Goal: Task Accomplishment & Management: Use online tool/utility

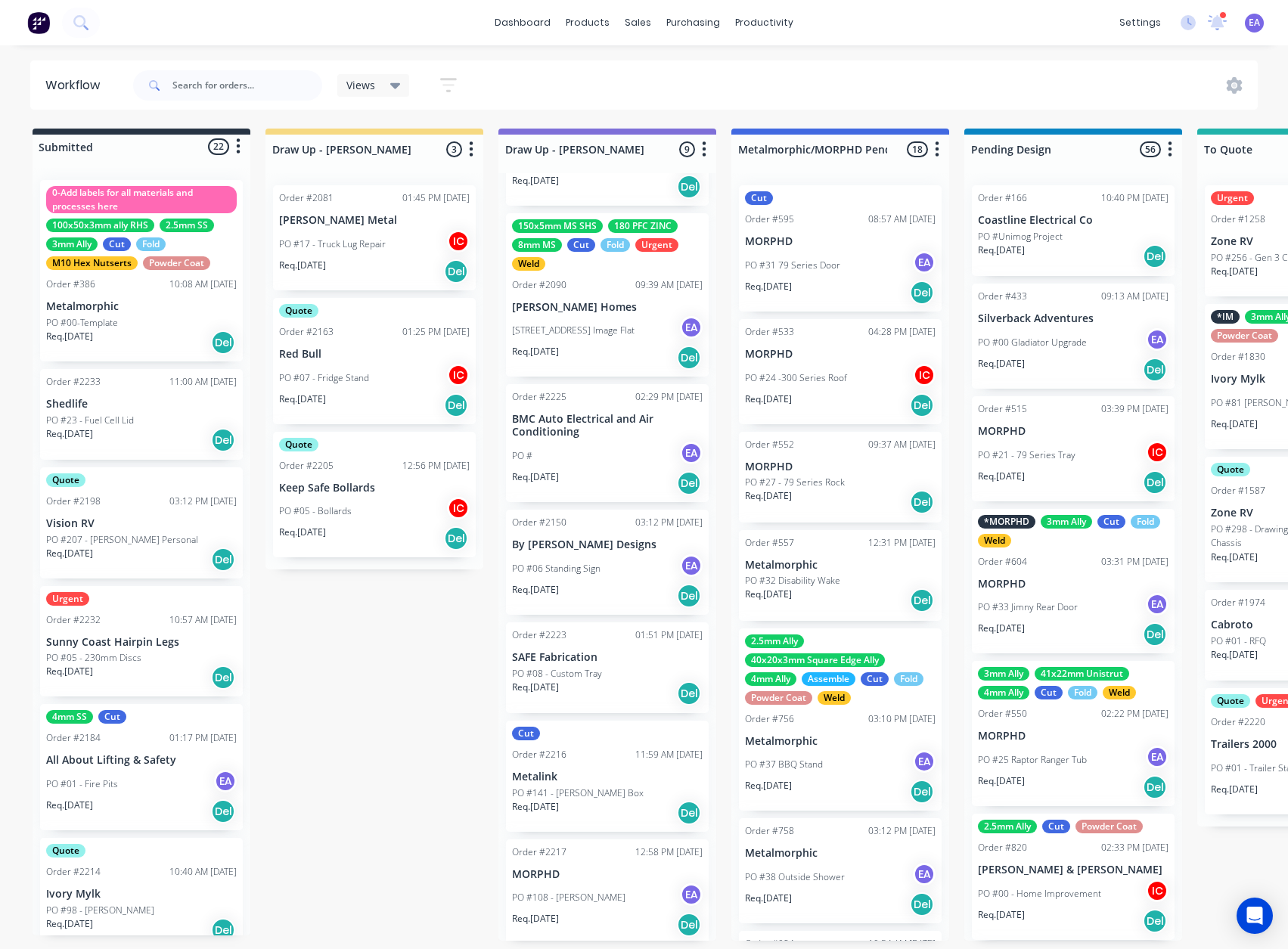
scroll to position [300, 0]
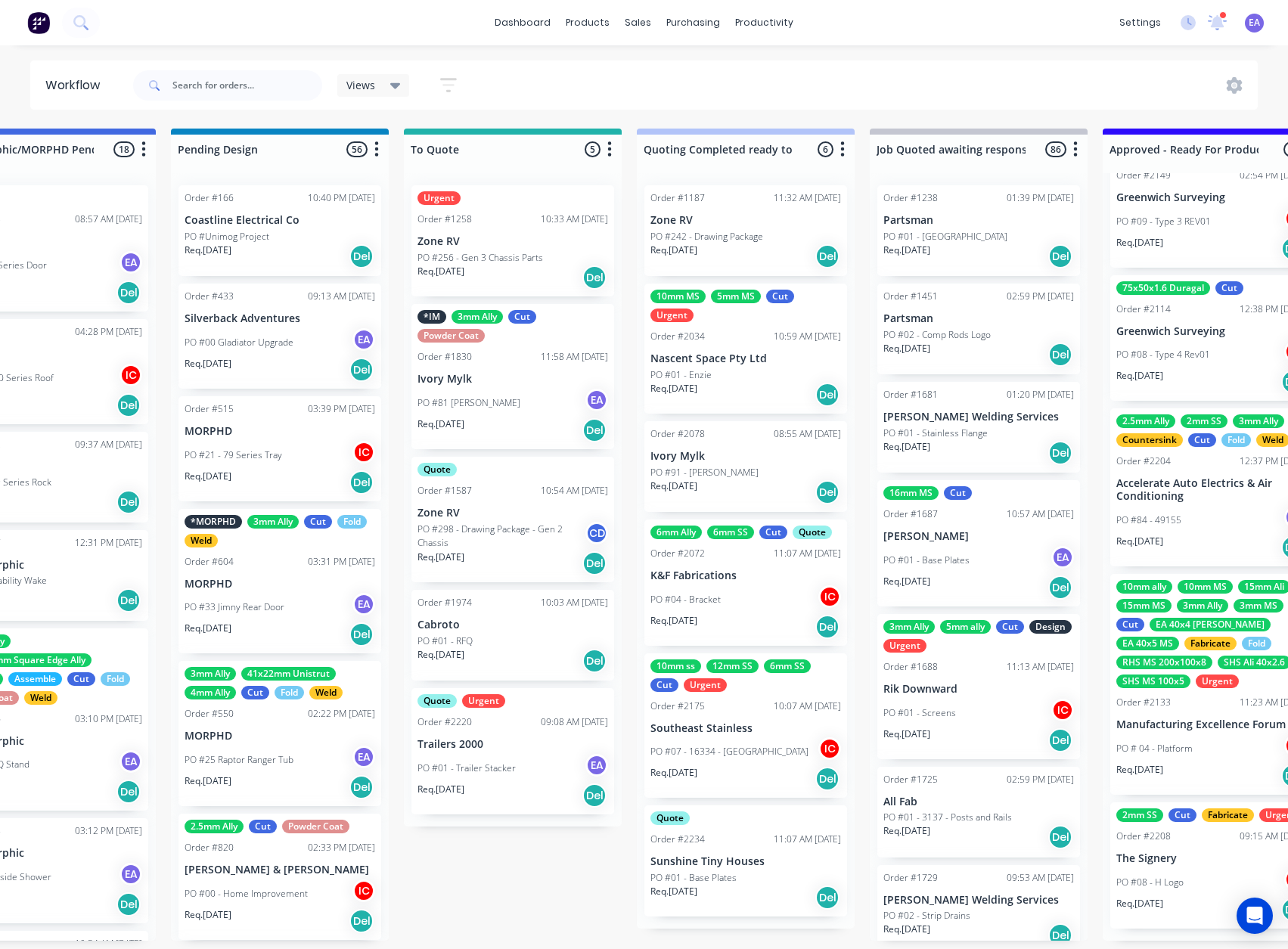
drag, startPoint x: 490, startPoint y: 713, endPoint x: 579, endPoint y: 712, distance: 89.0
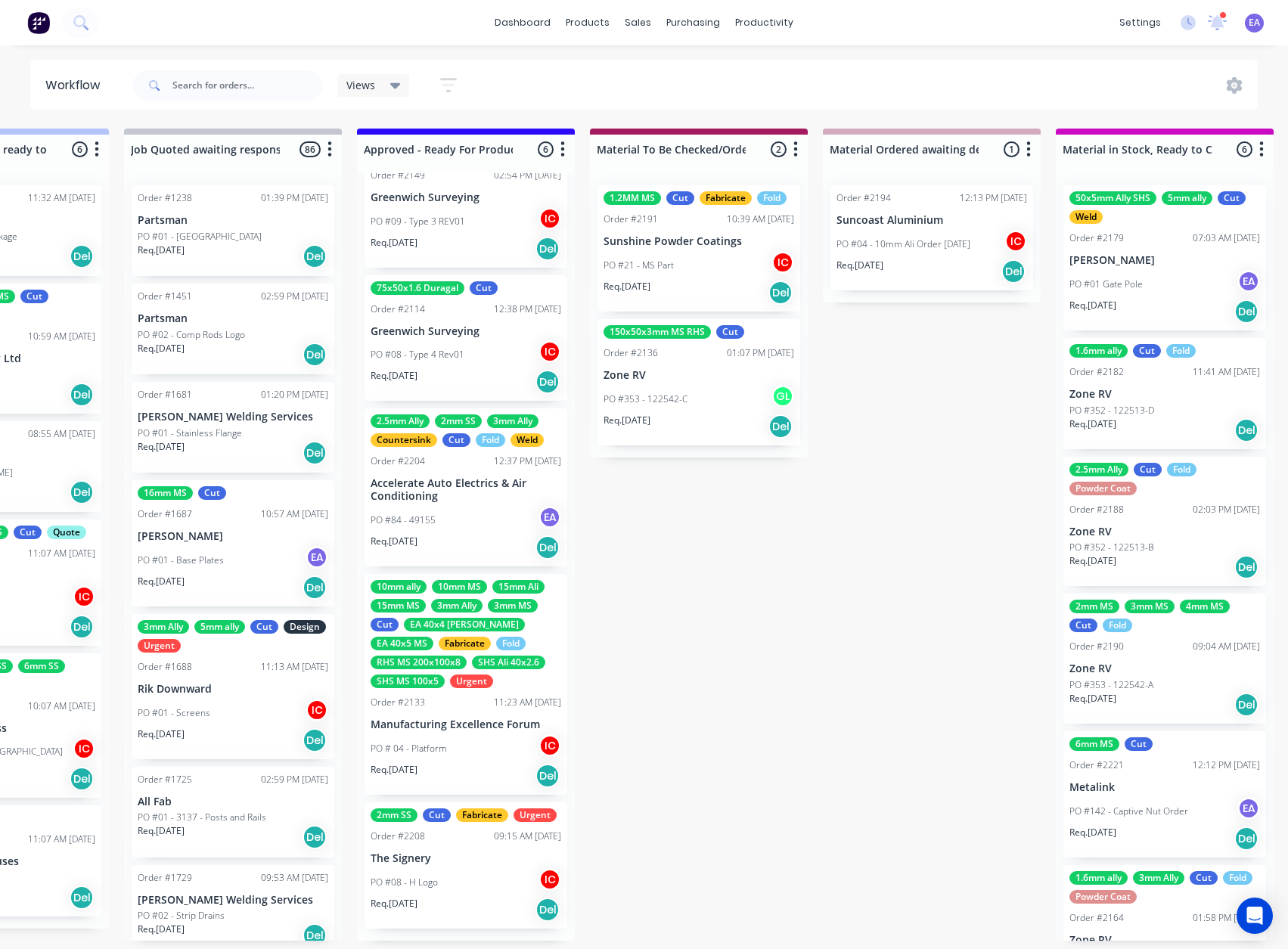
drag, startPoint x: 702, startPoint y: 722, endPoint x: 819, endPoint y: 722, distance: 117.0
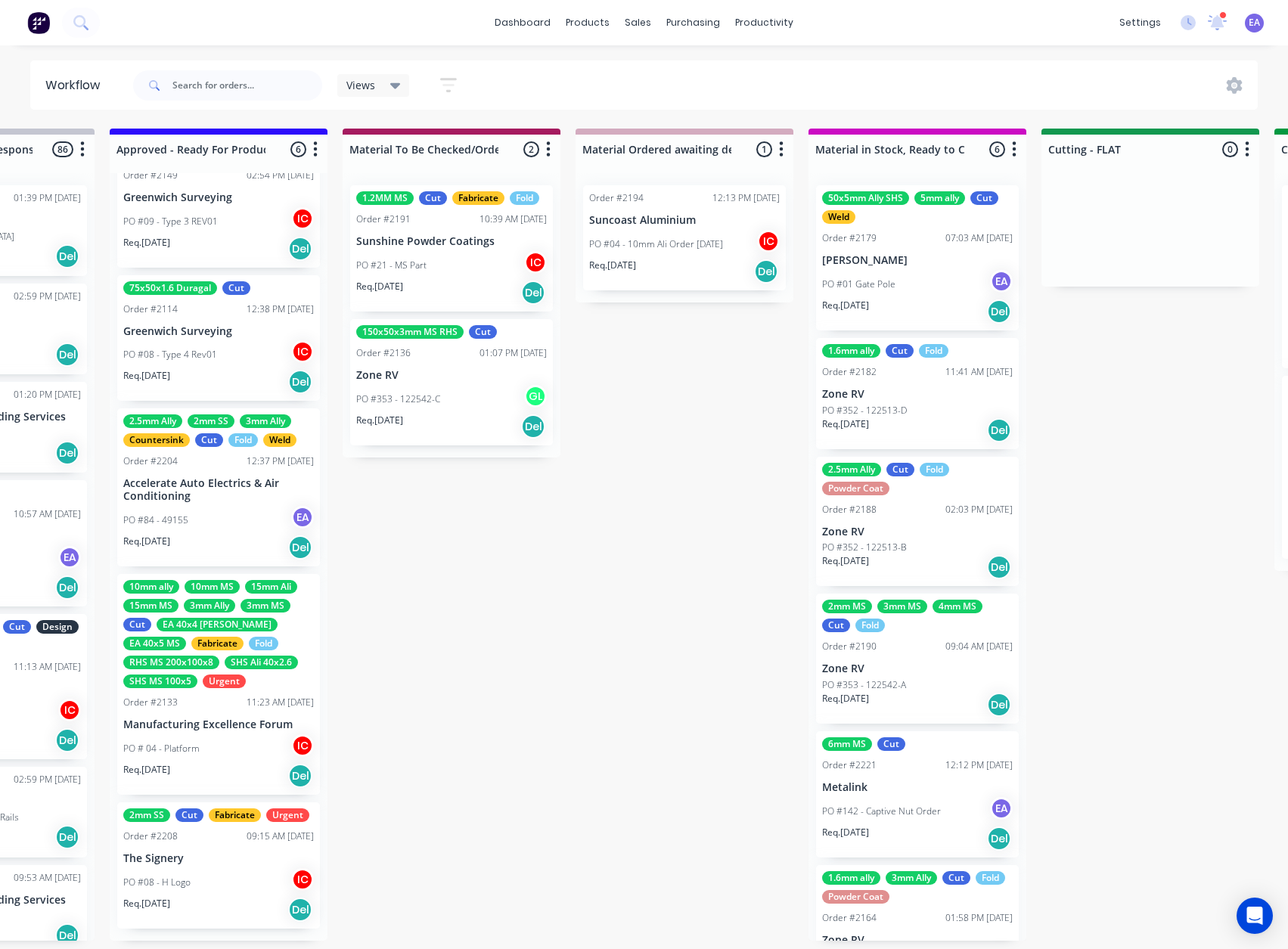
click at [199, 481] on p "Accelerate Auto Electrics & Air Conditioning" at bounding box center [218, 490] width 190 height 25
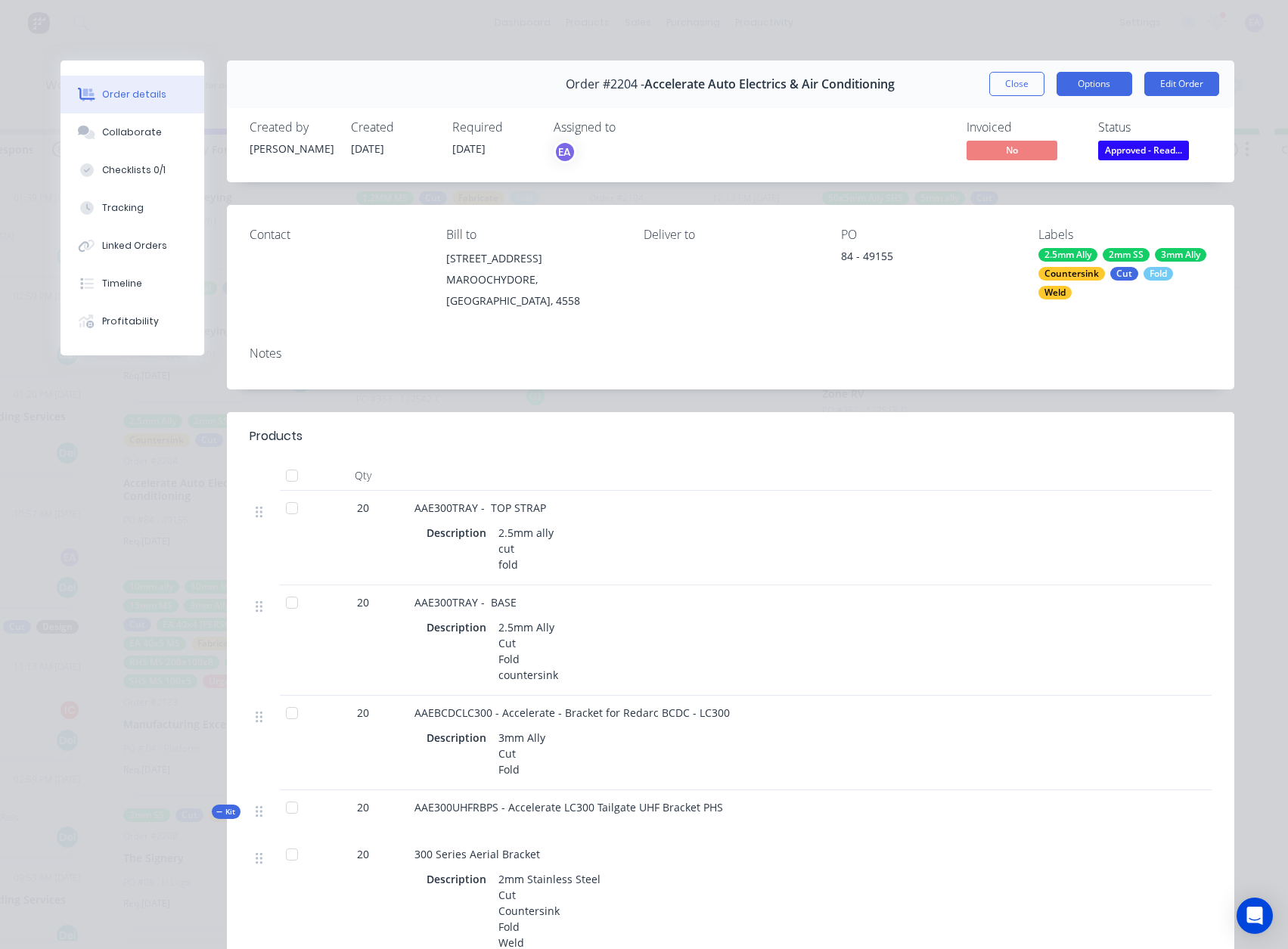
click at [1102, 79] on button "Options" at bounding box center [1094, 84] width 75 height 24
click at [1064, 165] on button "Work Order" at bounding box center [1053, 152] width 159 height 30
click at [1014, 184] on div "Standard" at bounding box center [1053, 184] width 132 height 21
click at [110, 139] on div "Collaborate" at bounding box center [132, 133] width 60 height 14
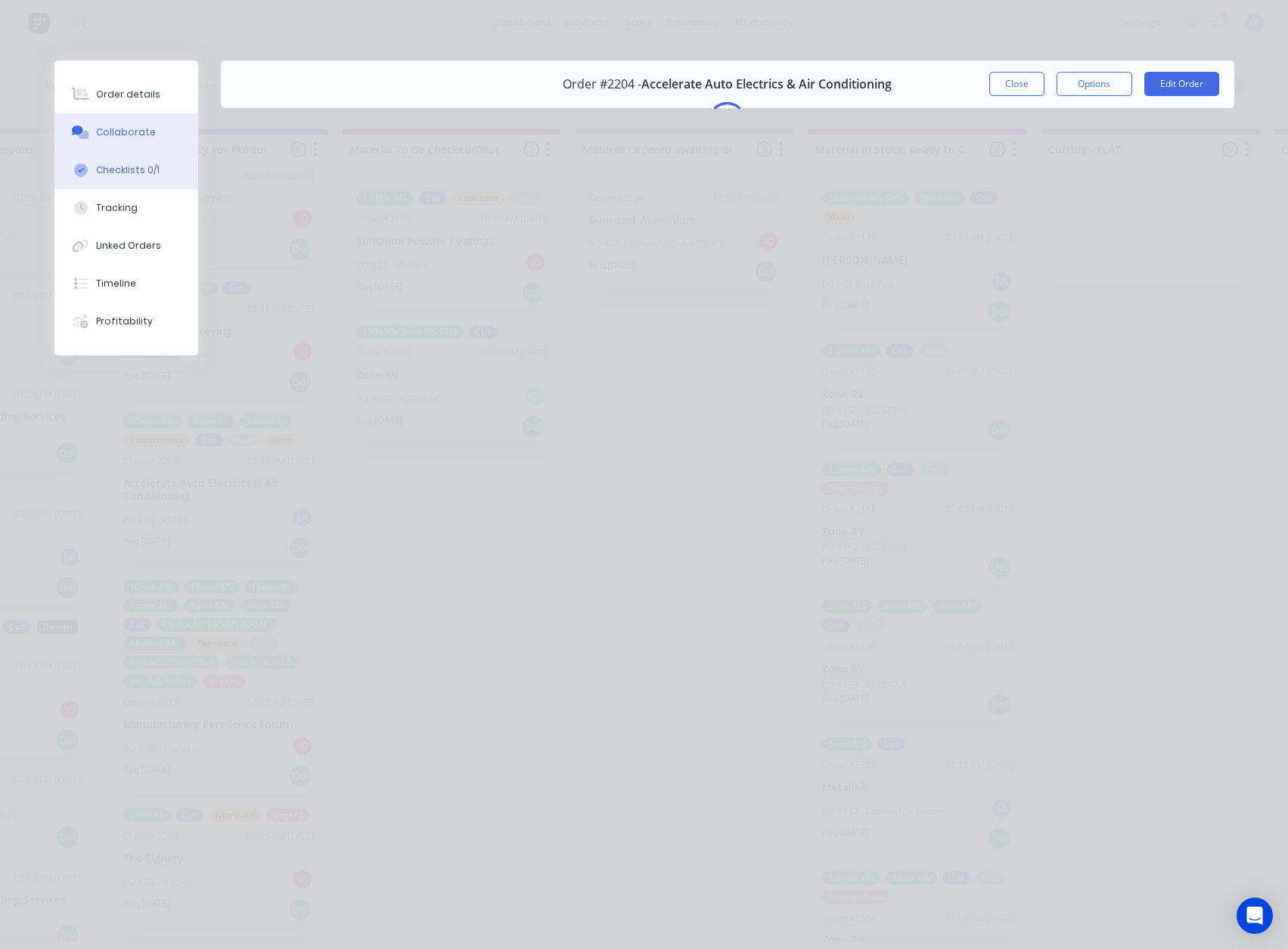
click at [122, 159] on button "Checklists 0/1" at bounding box center [126, 170] width 144 height 38
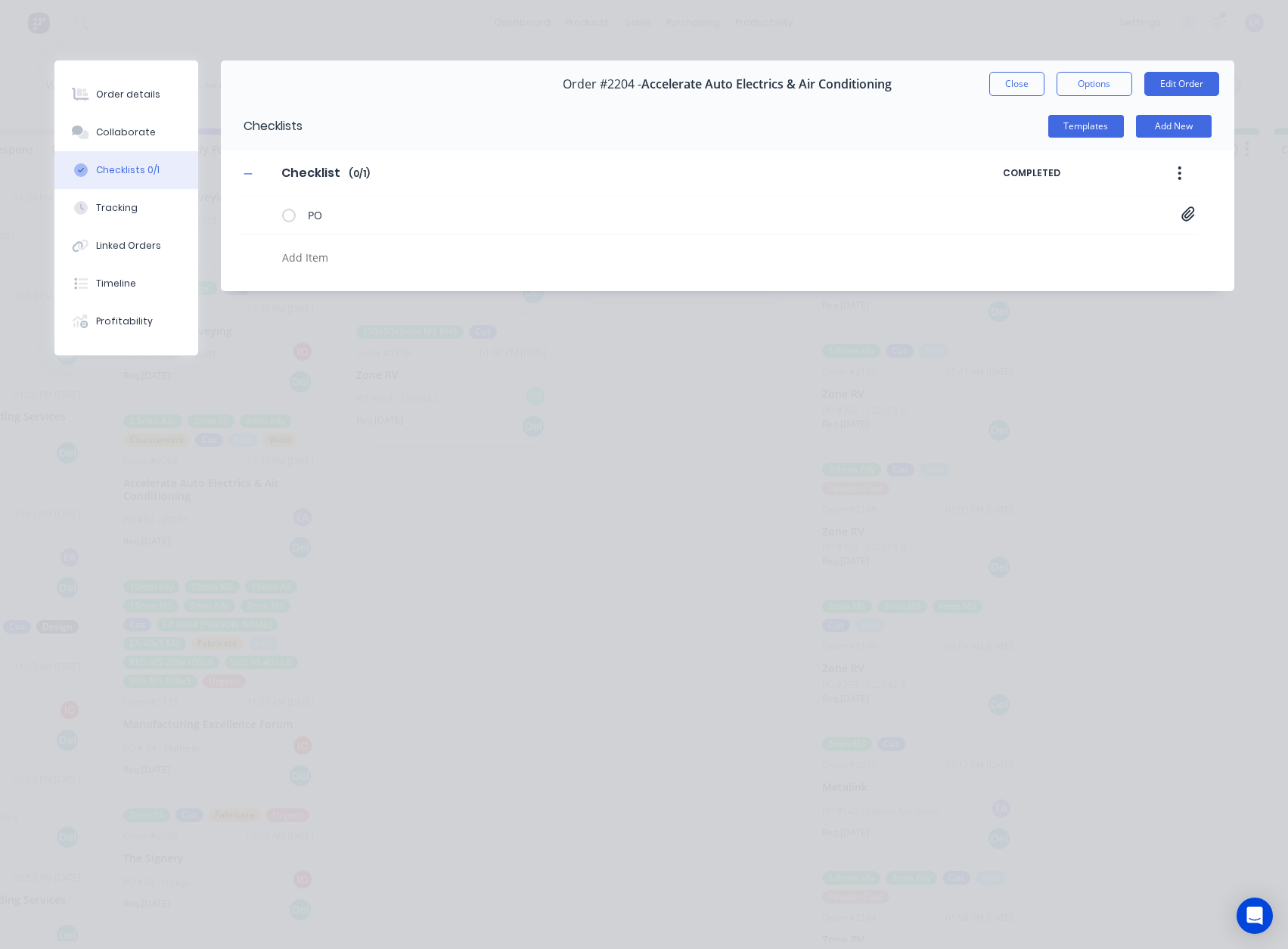
click at [330, 260] on textarea at bounding box center [582, 257] width 611 height 21
type textarea "x"
type textarea "c"
type textarea "x"
type textarea "cu"
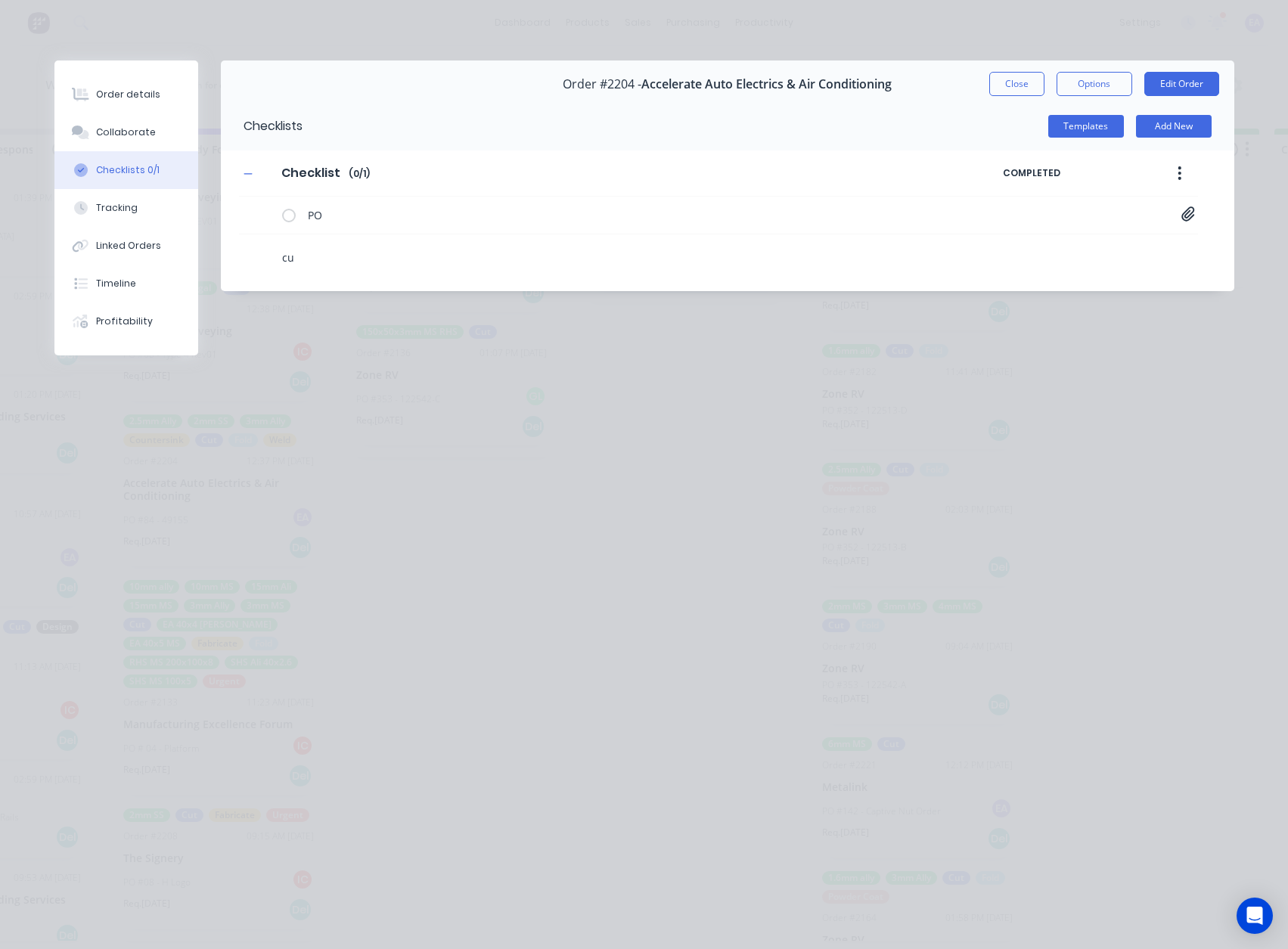
type textarea "x"
type textarea "cut"
type textarea "x"
type textarea "f"
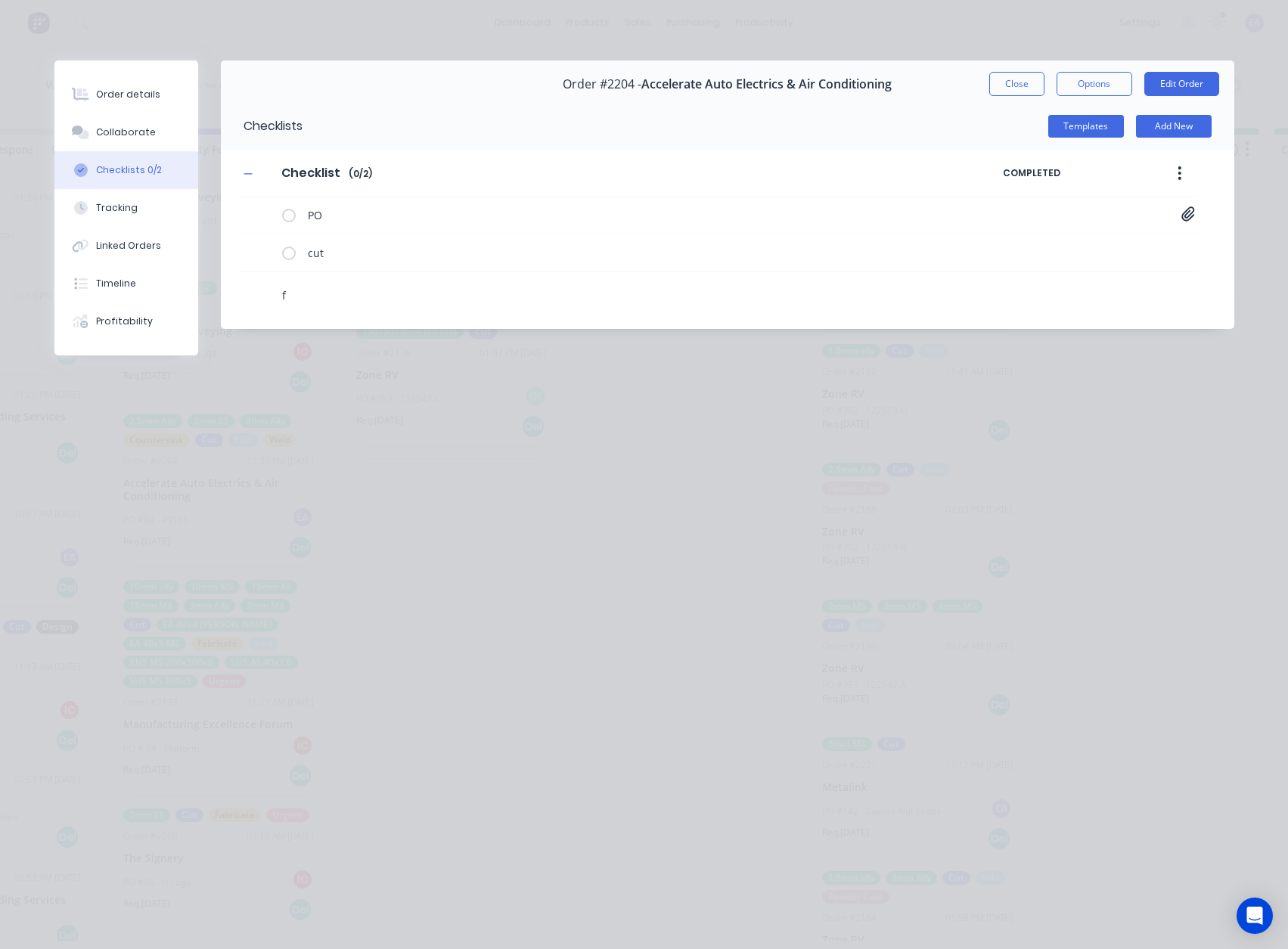
type textarea "x"
type textarea "fo"
type textarea "x"
type textarea "fol"
type textarea "x"
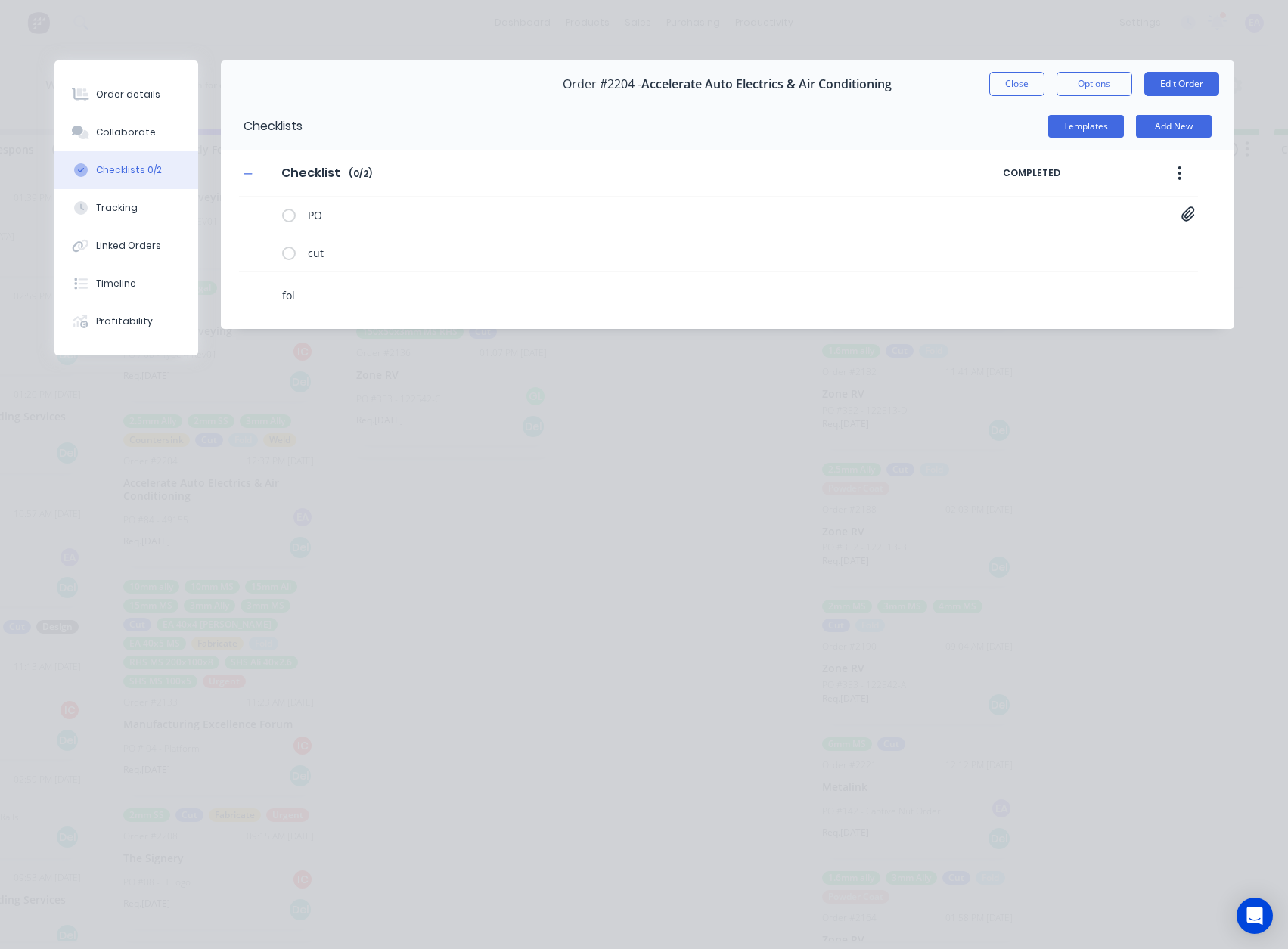
type textarea "fold"
type textarea "x"
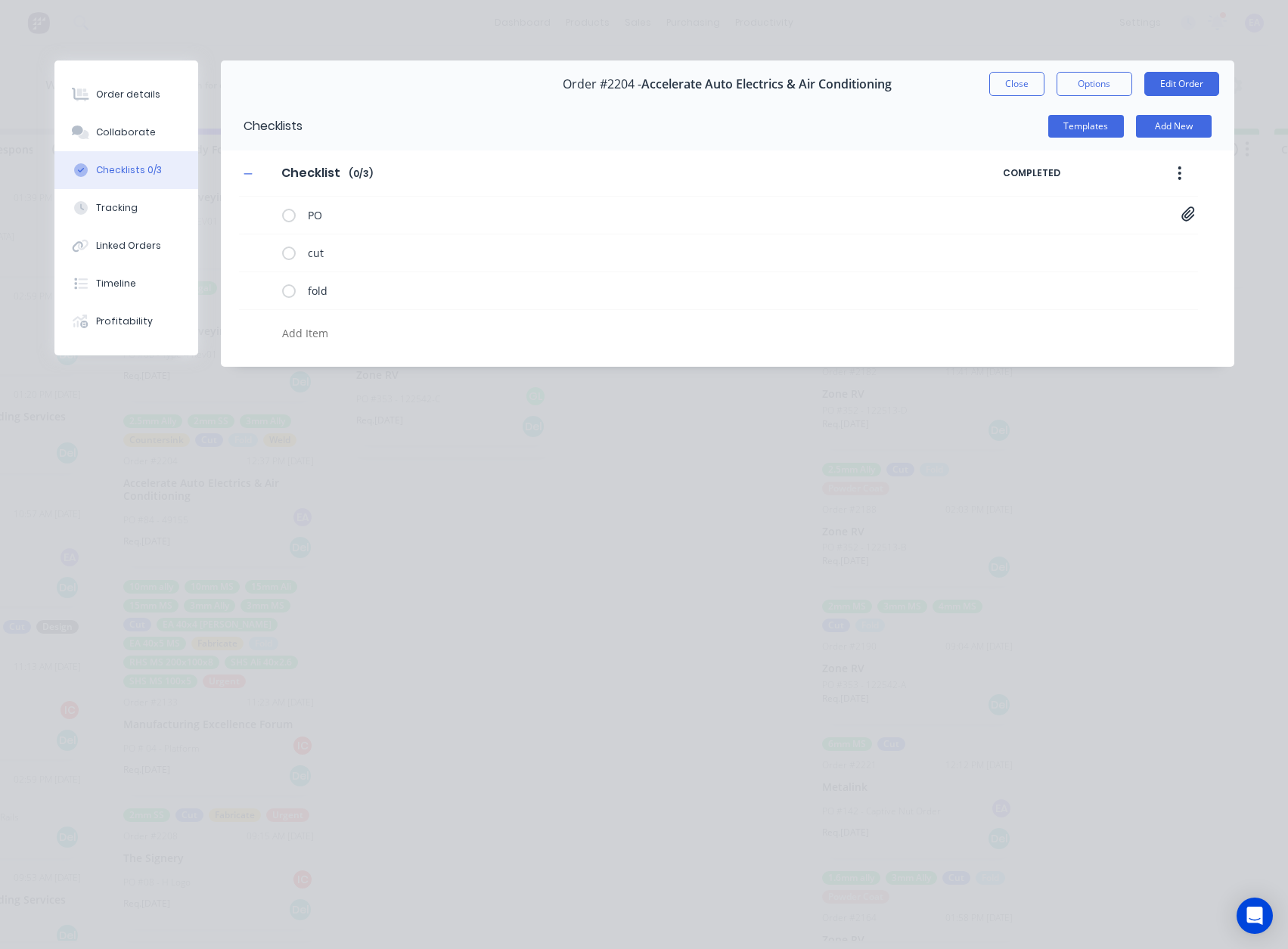
type textarea "x"
type textarea "w"
type textarea "x"
type textarea "we"
type textarea "x"
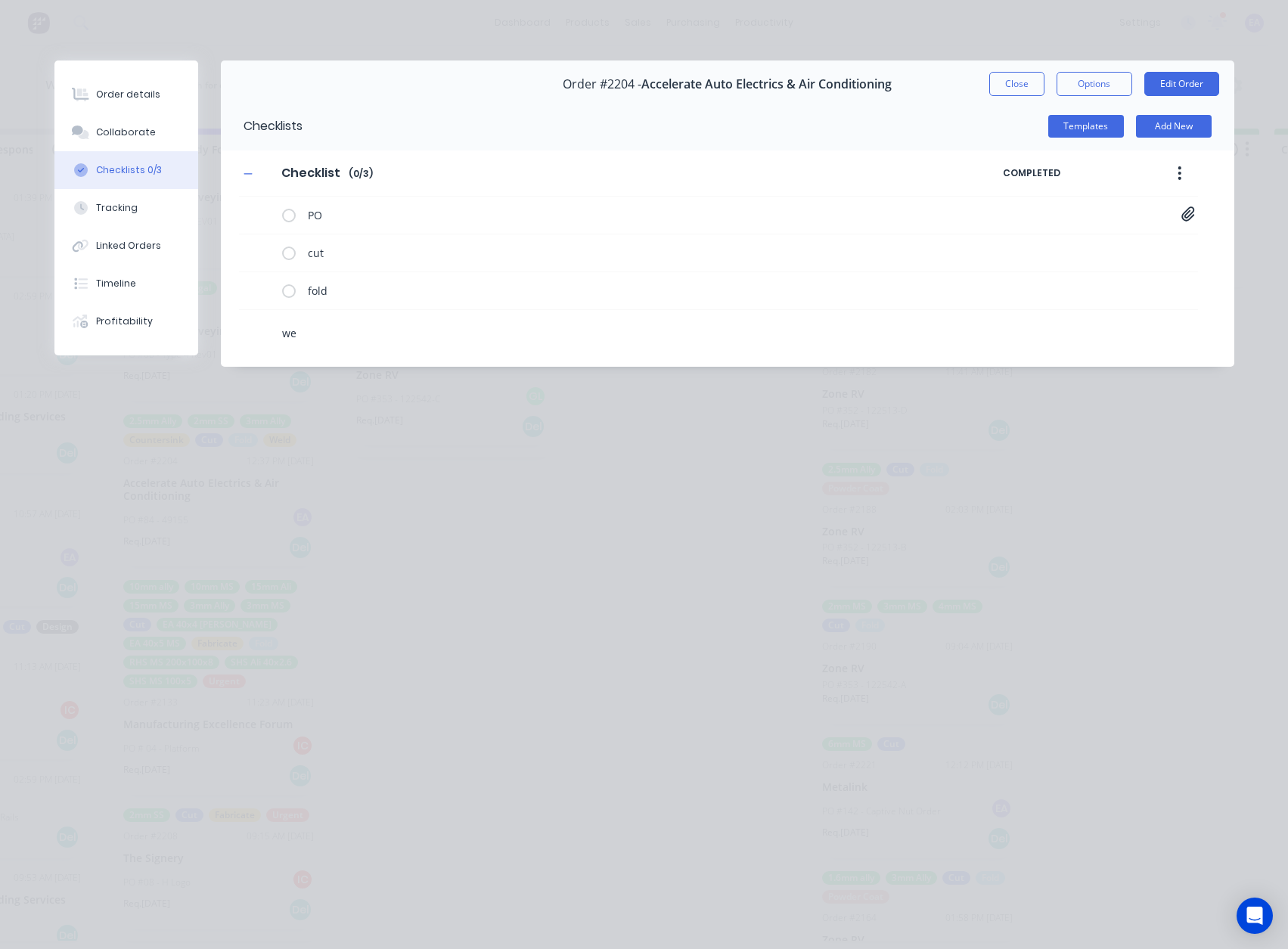
type textarea "wel"
type textarea "x"
type textarea "weld"
type textarea "x"
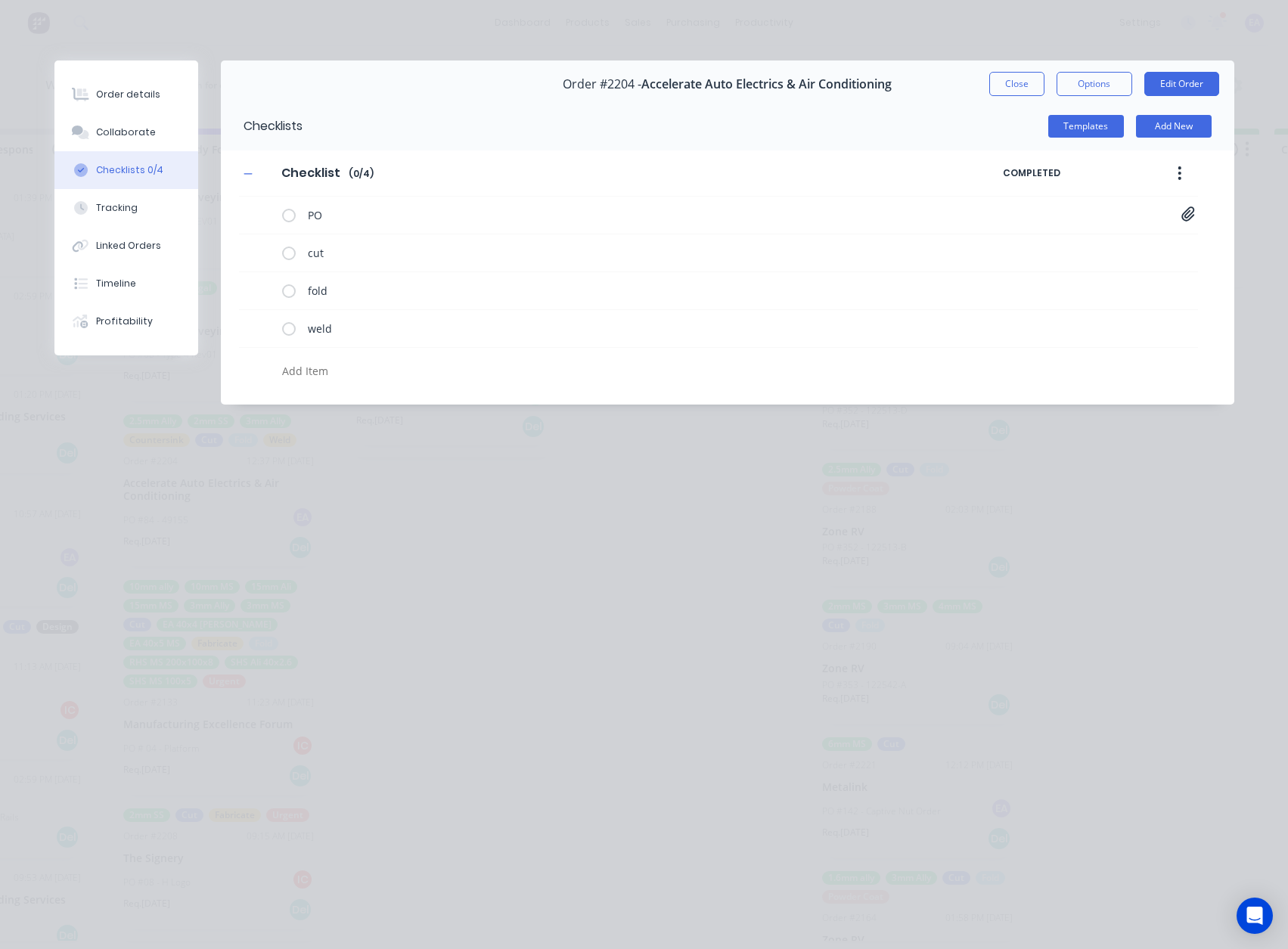
type textarea "x"
type textarea "c"
type textarea "x"
type textarea "co"
type textarea "x"
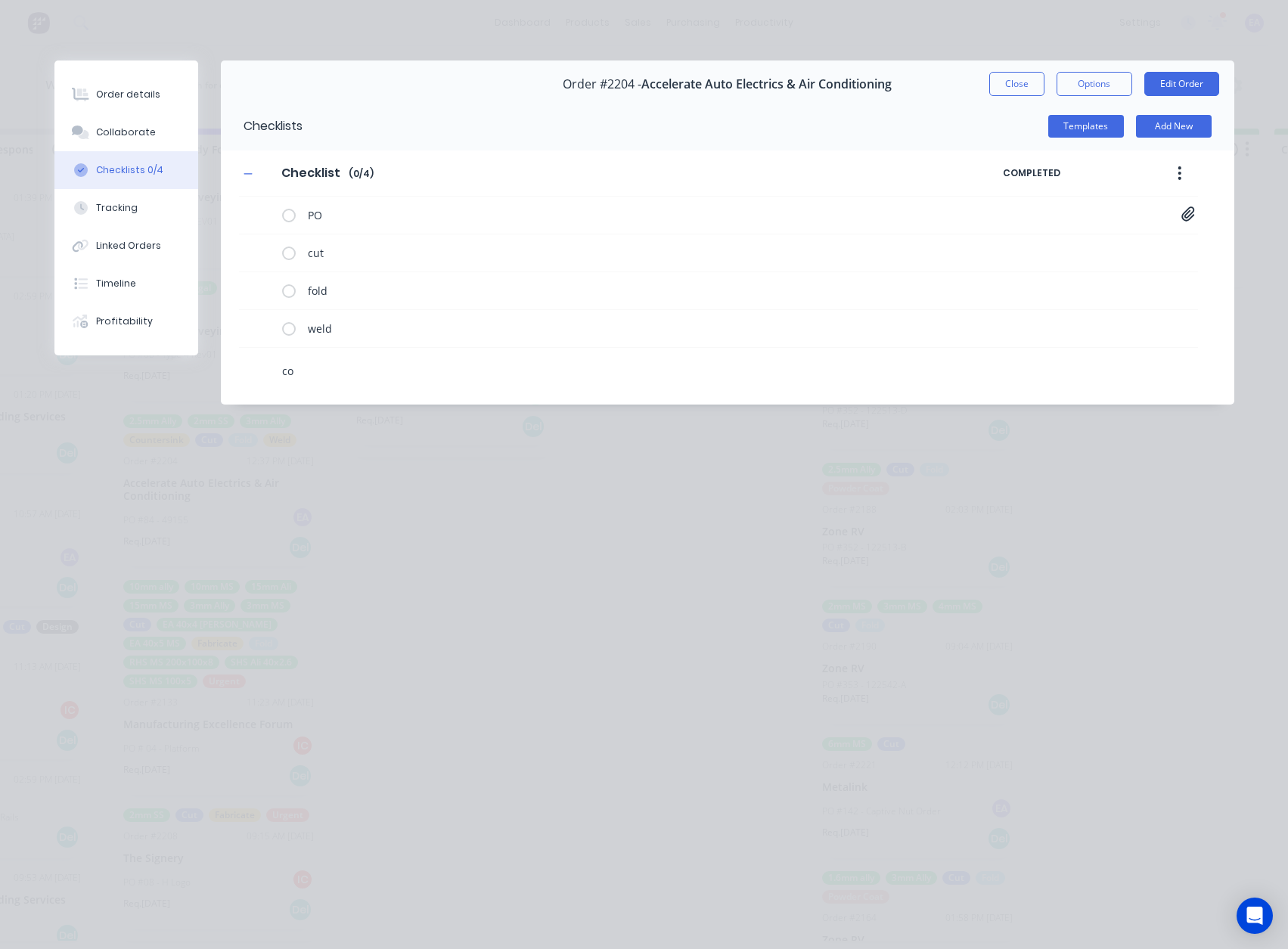
type textarea "cou"
type textarea "x"
type textarea "coun"
type textarea "x"
type textarea "count"
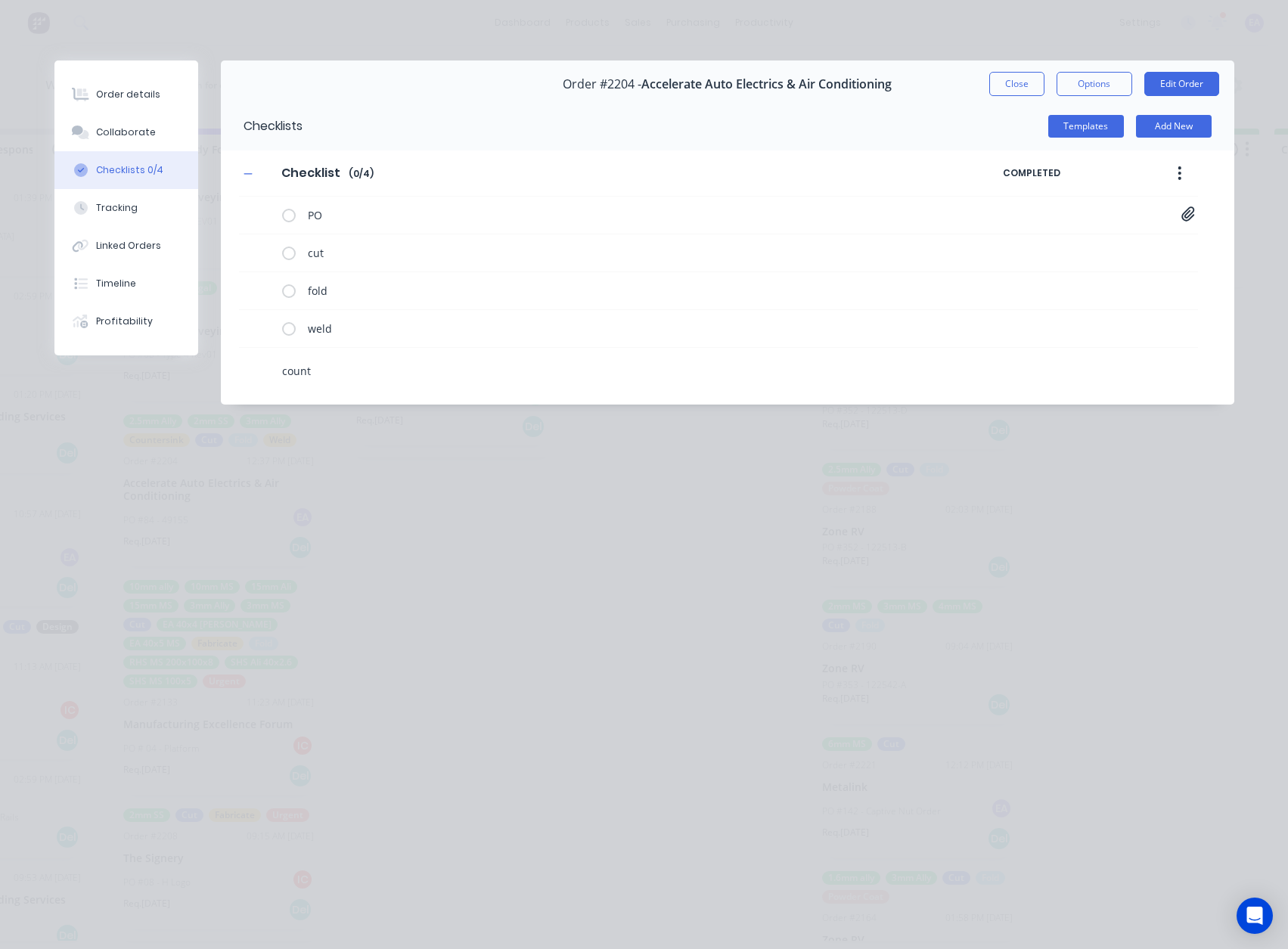
type textarea "x"
type textarea "counte"
type textarea "x"
type textarea "counter"
type textarea "x"
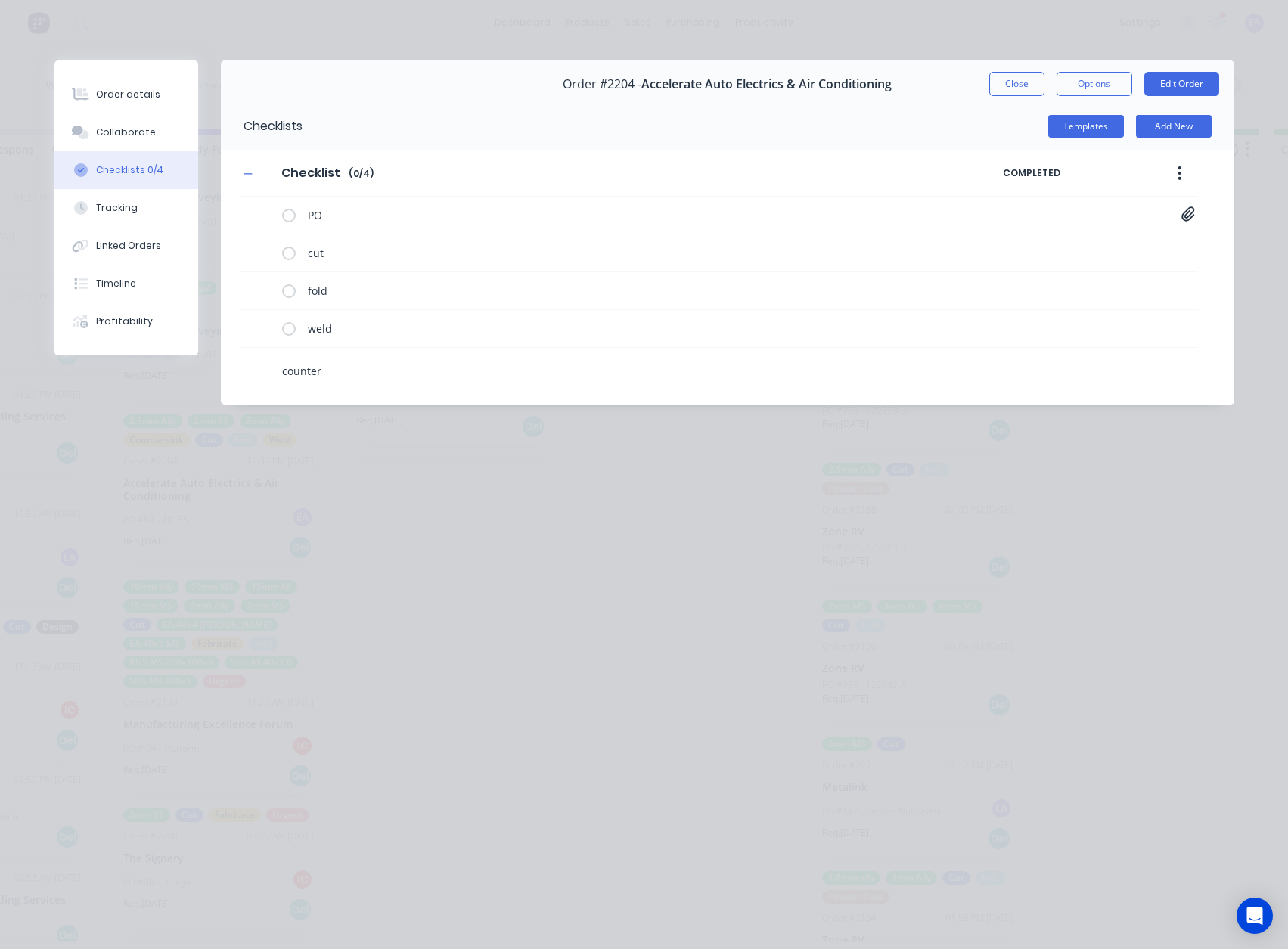
type textarea "counters"
type textarea "x"
type textarea "countersi"
type textarea "x"
type textarea "countersin"
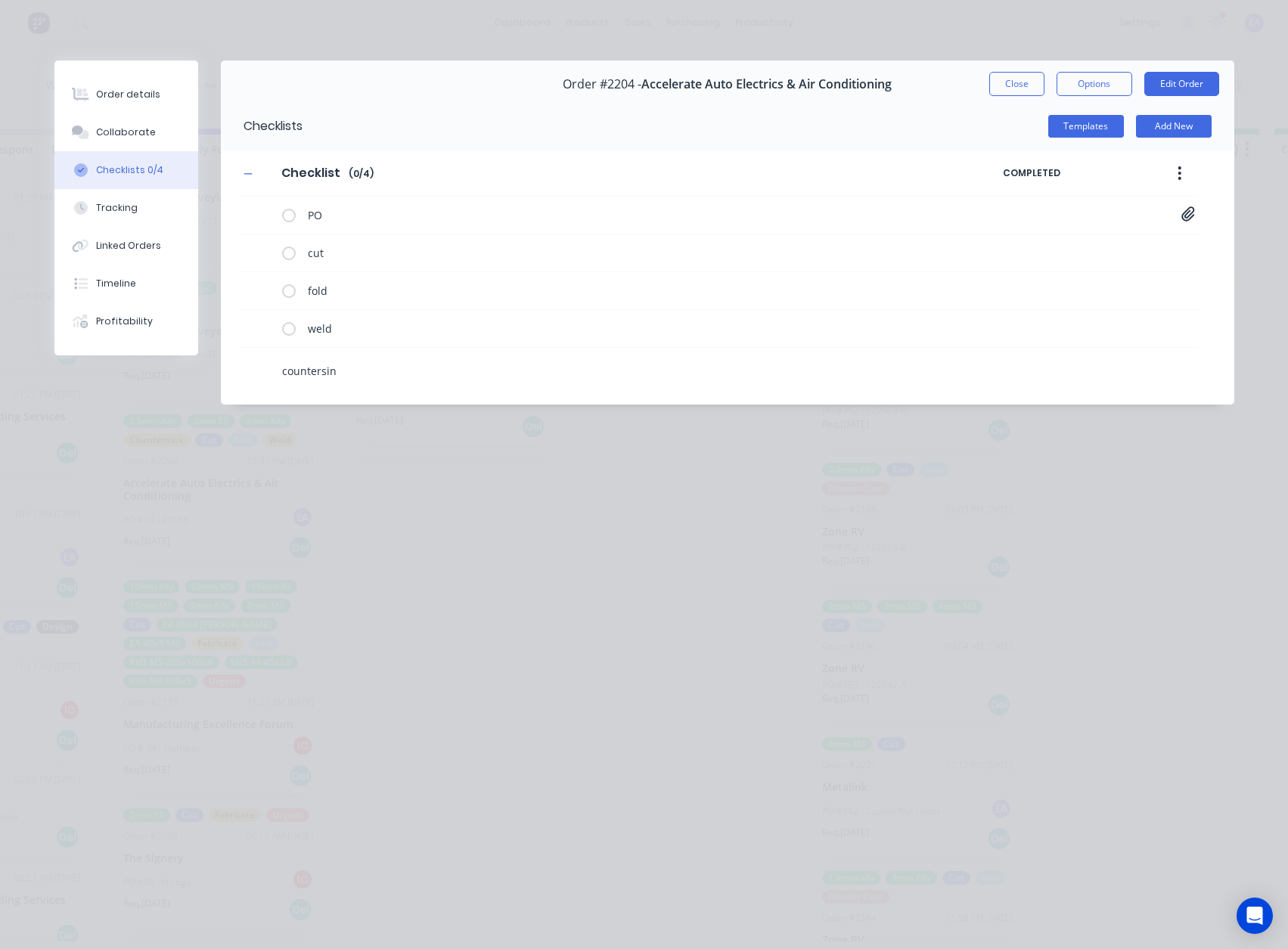
type textarea "x"
type textarea "countersink"
type textarea "x"
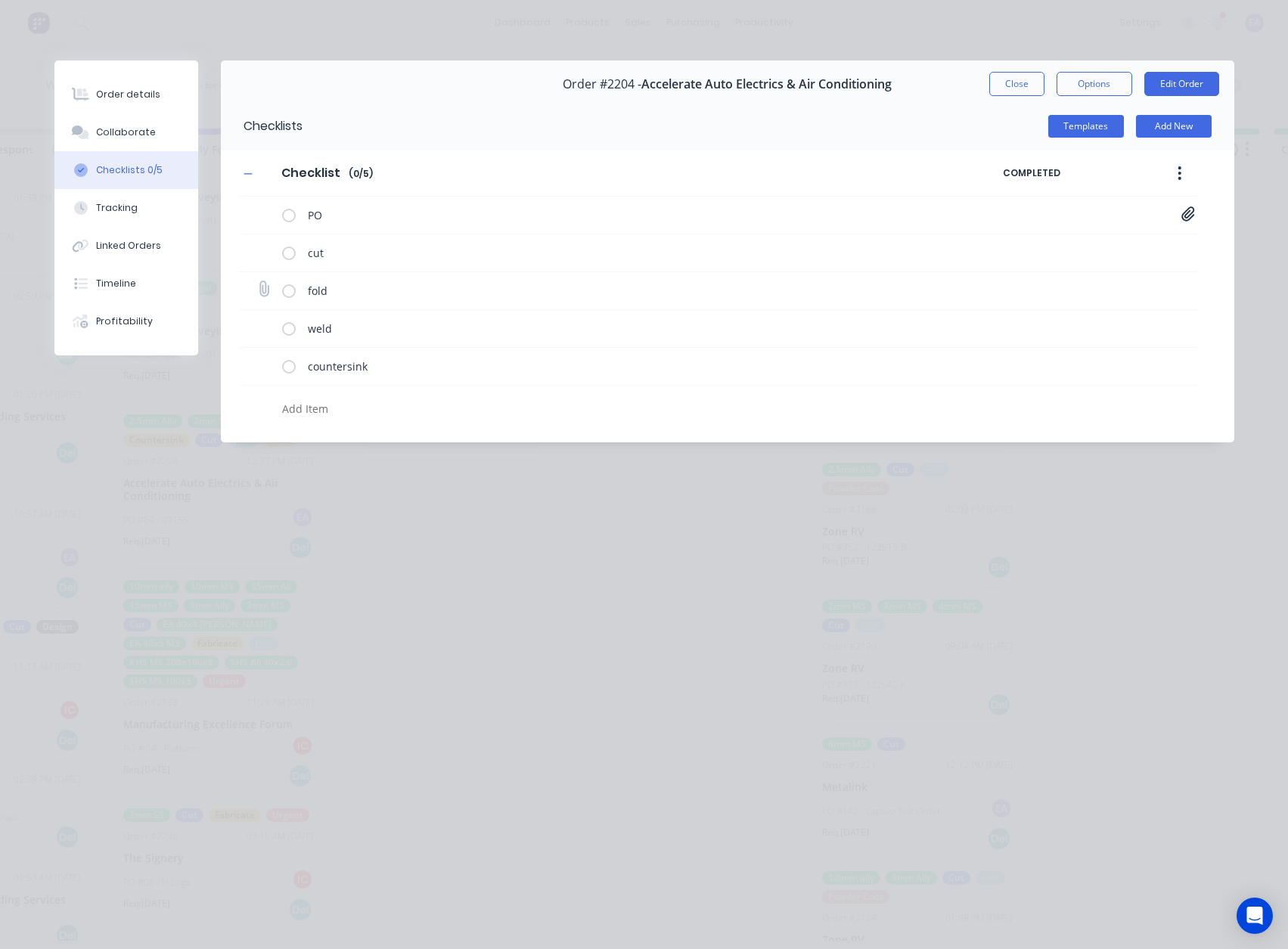
type textarea "x"
click at [263, 290] on icon at bounding box center [263, 290] width 20 height 20
click at [257, 282] on input "file" at bounding box center [257, 282] width 0 height 0
type input "C:\fakepath\ACCELERATE-BOX-BATTERY-LC300-R4 Drawing v17.pdf"
type textarea "x"
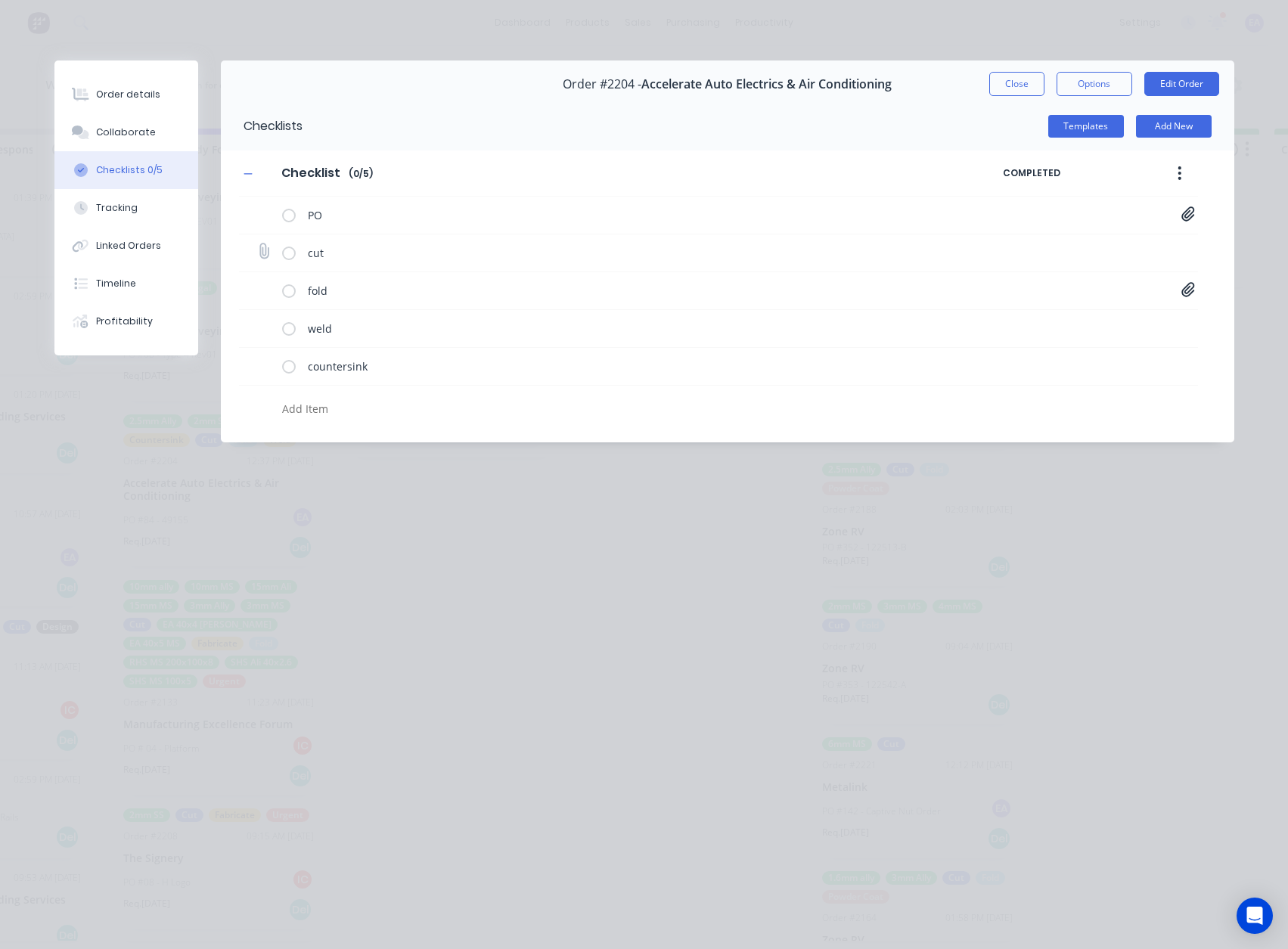
click at [265, 253] on icon at bounding box center [263, 251] width 21 height 21
click at [257, 244] on input "file" at bounding box center [257, 244] width 0 height 0
click at [263, 289] on icon at bounding box center [263, 290] width 20 height 20
click at [257, 282] on input "file" at bounding box center [257, 282] width 0 height 0
type input "C:\fakepath\300 Series Aerial Bracket_V2.pdf"
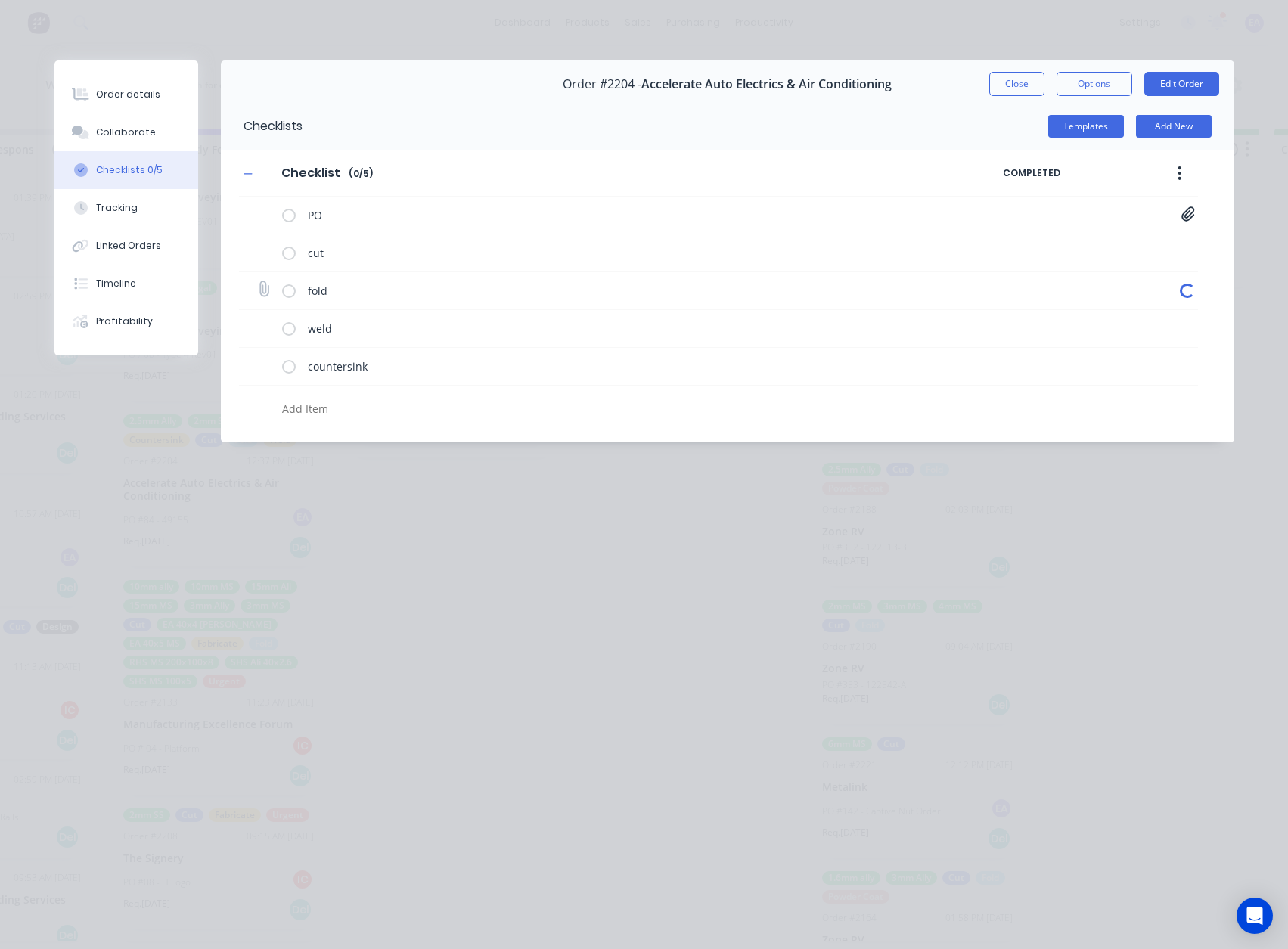
type textarea "x"
click at [262, 288] on icon at bounding box center [263, 289] width 21 height 21
click at [257, 282] on input "file" at bounding box center [257, 282] width 0 height 0
type input "C:\fakepath\AAE300BCDCALPHACOMPAT v2.pdf"
type textarea "x"
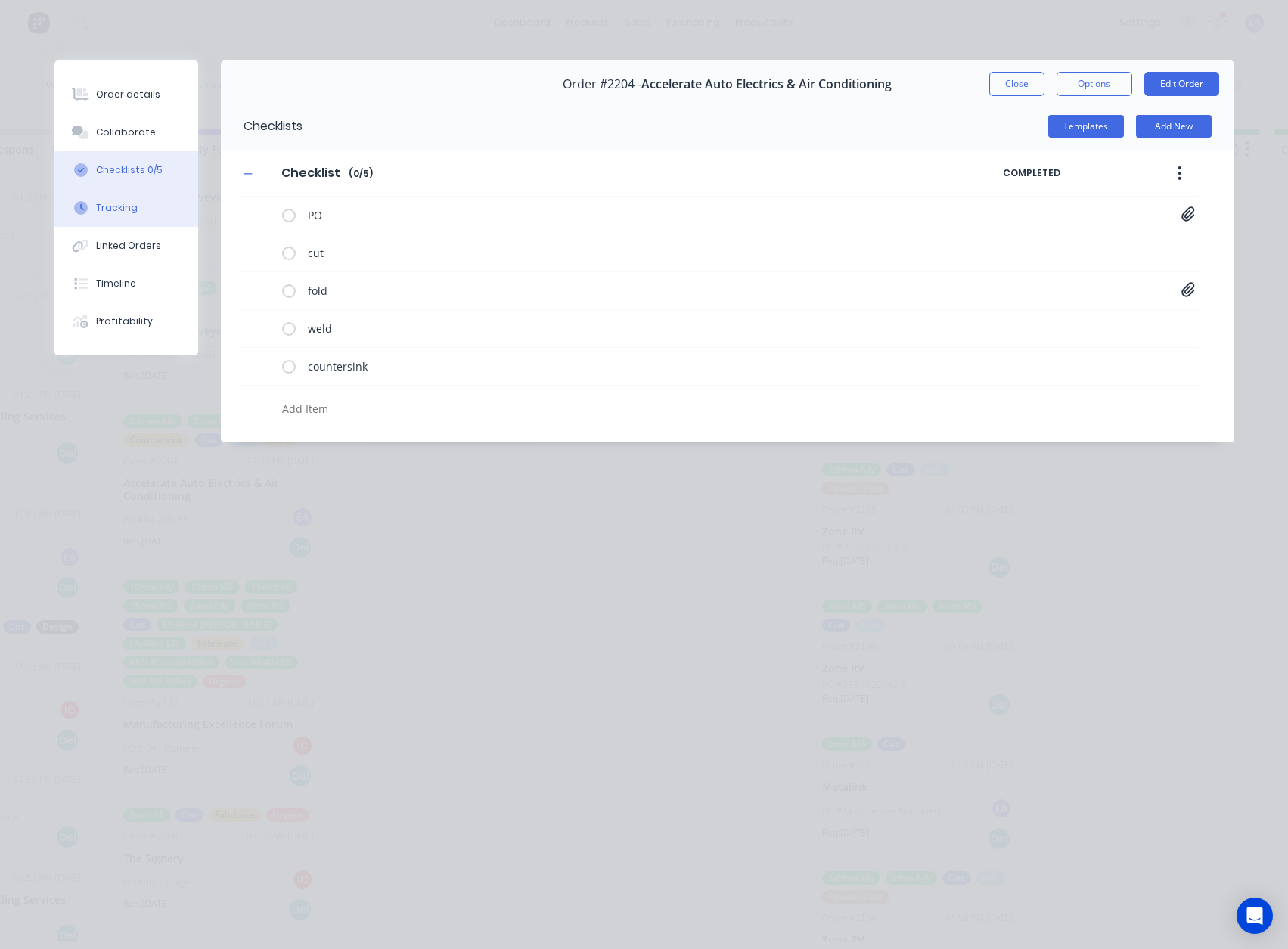
drag, startPoint x: 151, startPoint y: 133, endPoint x: 176, endPoint y: 199, distance: 70.6
click at [151, 133] on button "Collaborate" at bounding box center [126, 132] width 144 height 38
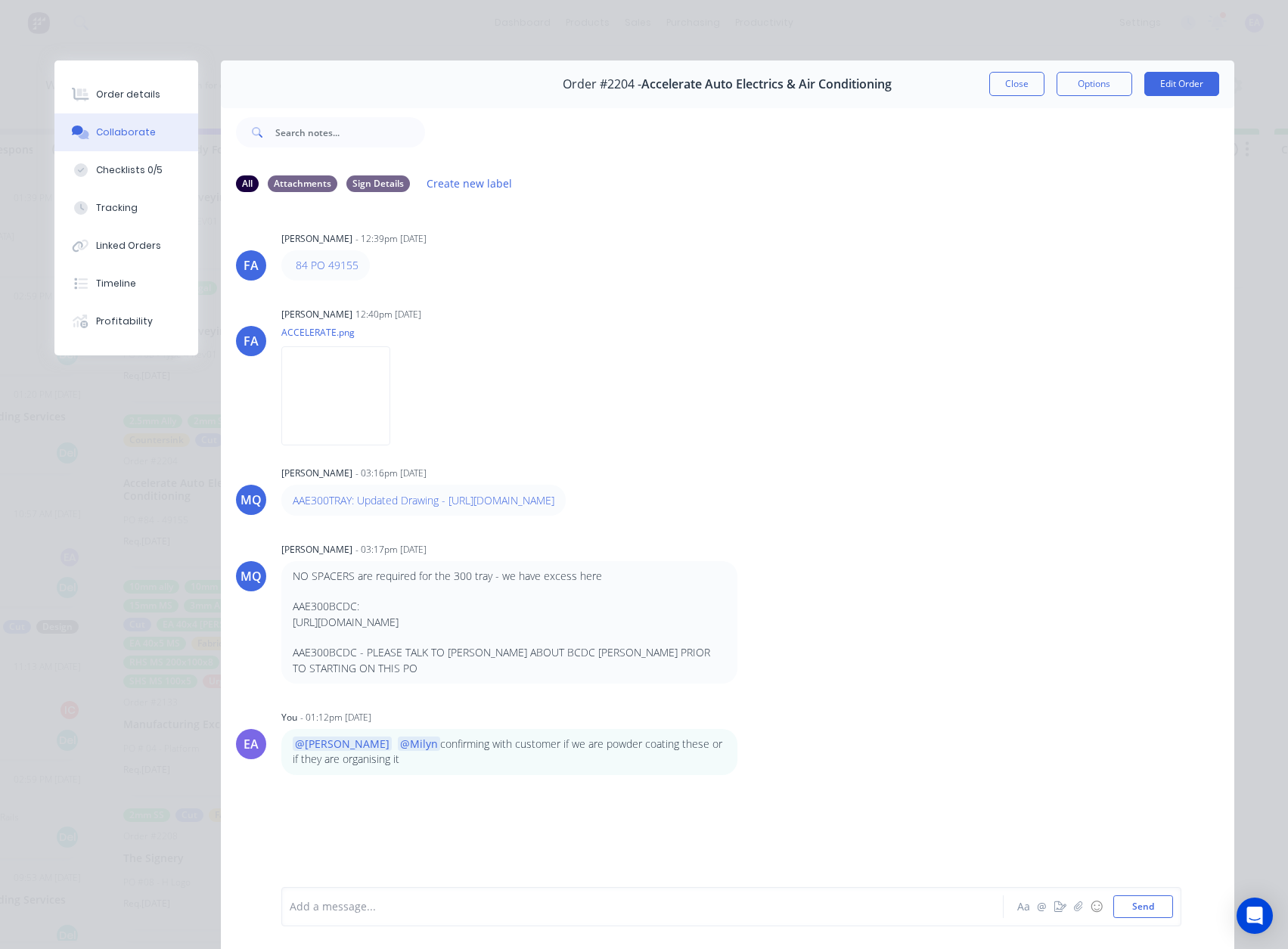
click at [323, 920] on div "Add a message... Aa @ ☺ Send" at bounding box center [731, 906] width 900 height 39
click at [346, 901] on div at bounding box center [621, 907] width 662 height 16
drag, startPoint x: 1004, startPoint y: 86, endPoint x: 585, endPoint y: 330, distance: 484.9
click at [1004, 86] on button "Close" at bounding box center [1017, 84] width 56 height 24
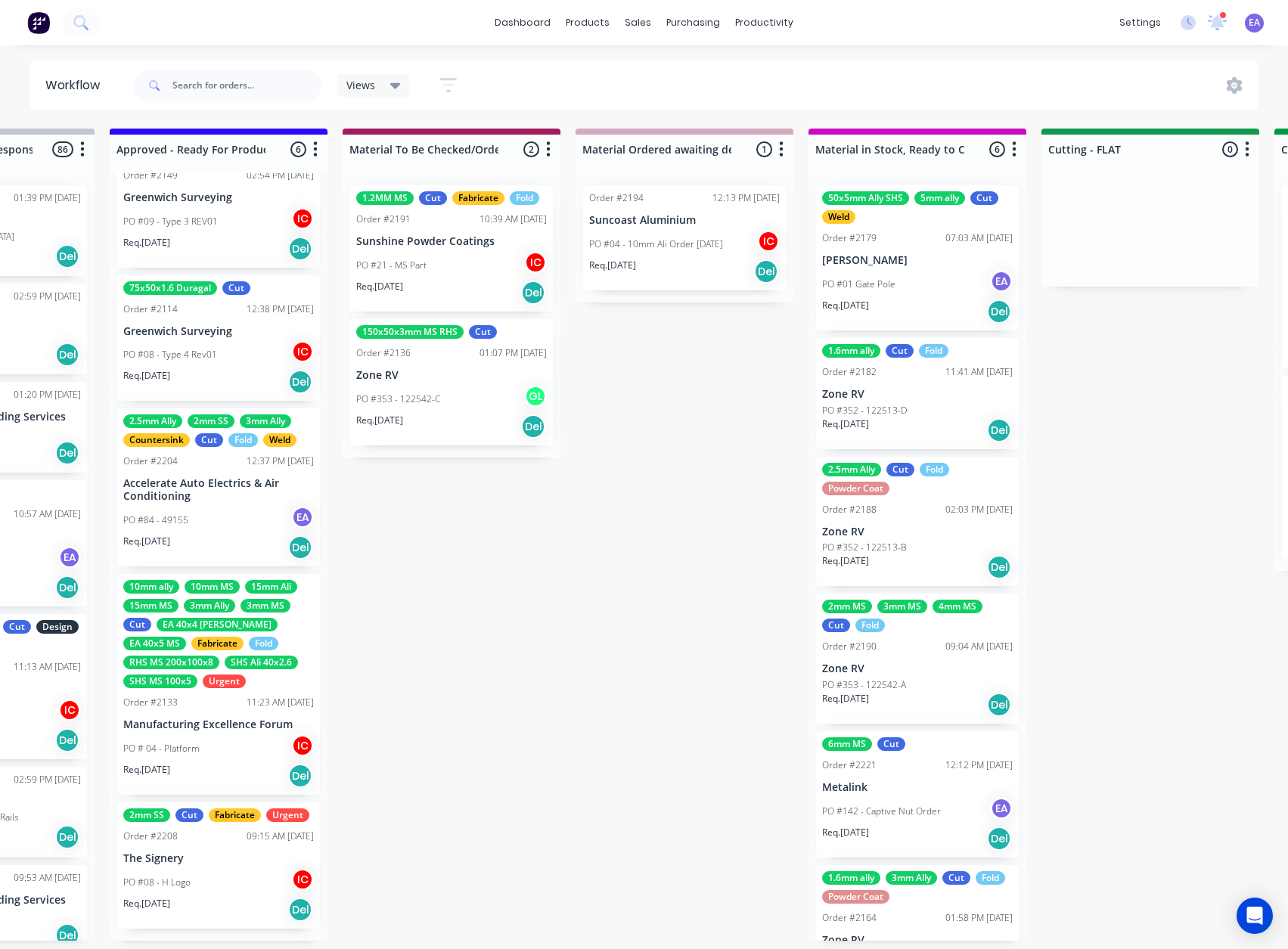
scroll to position [0, 895]
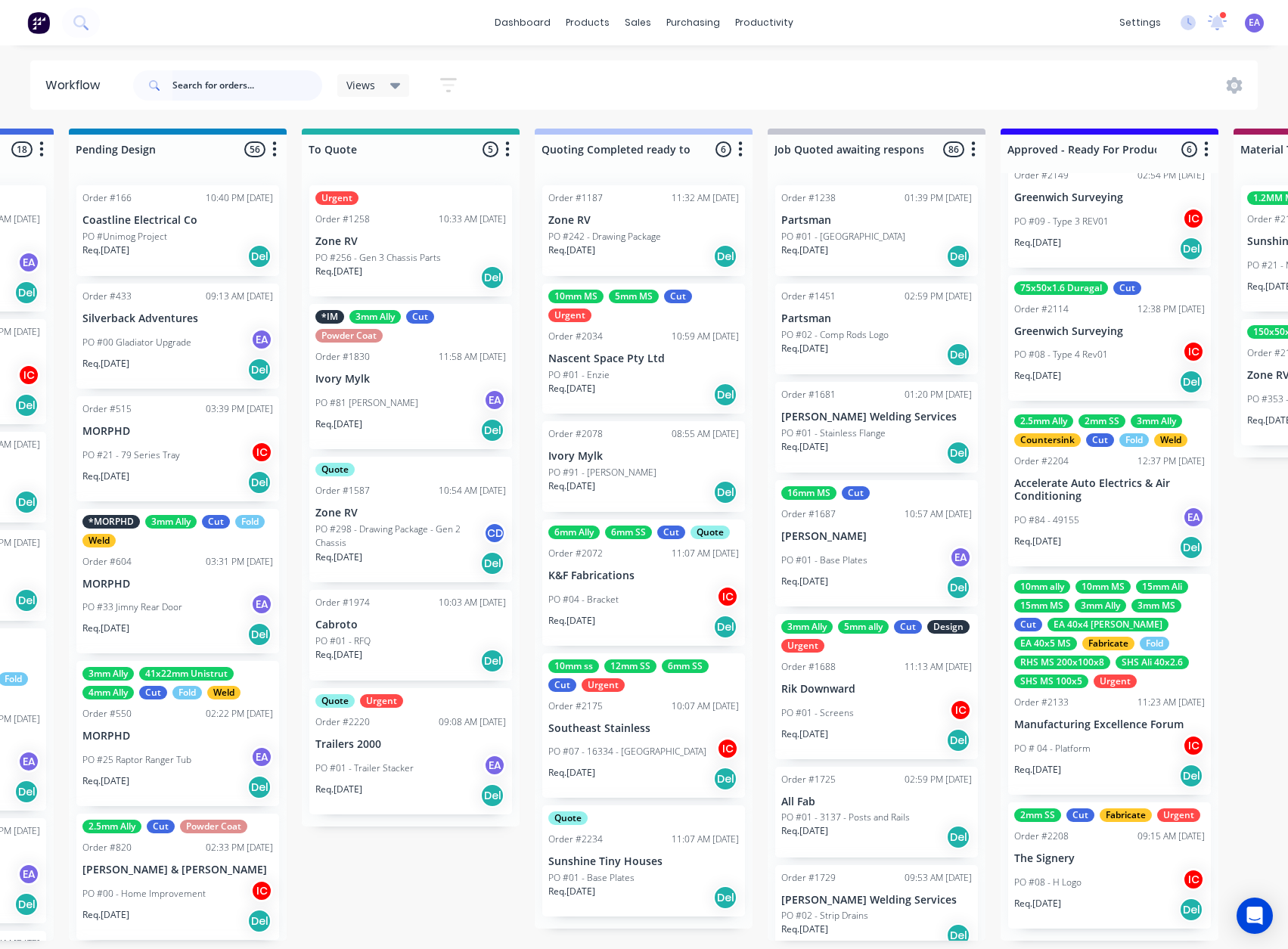
click at [264, 82] on input "text" at bounding box center [247, 85] width 149 height 30
type input "paulger"
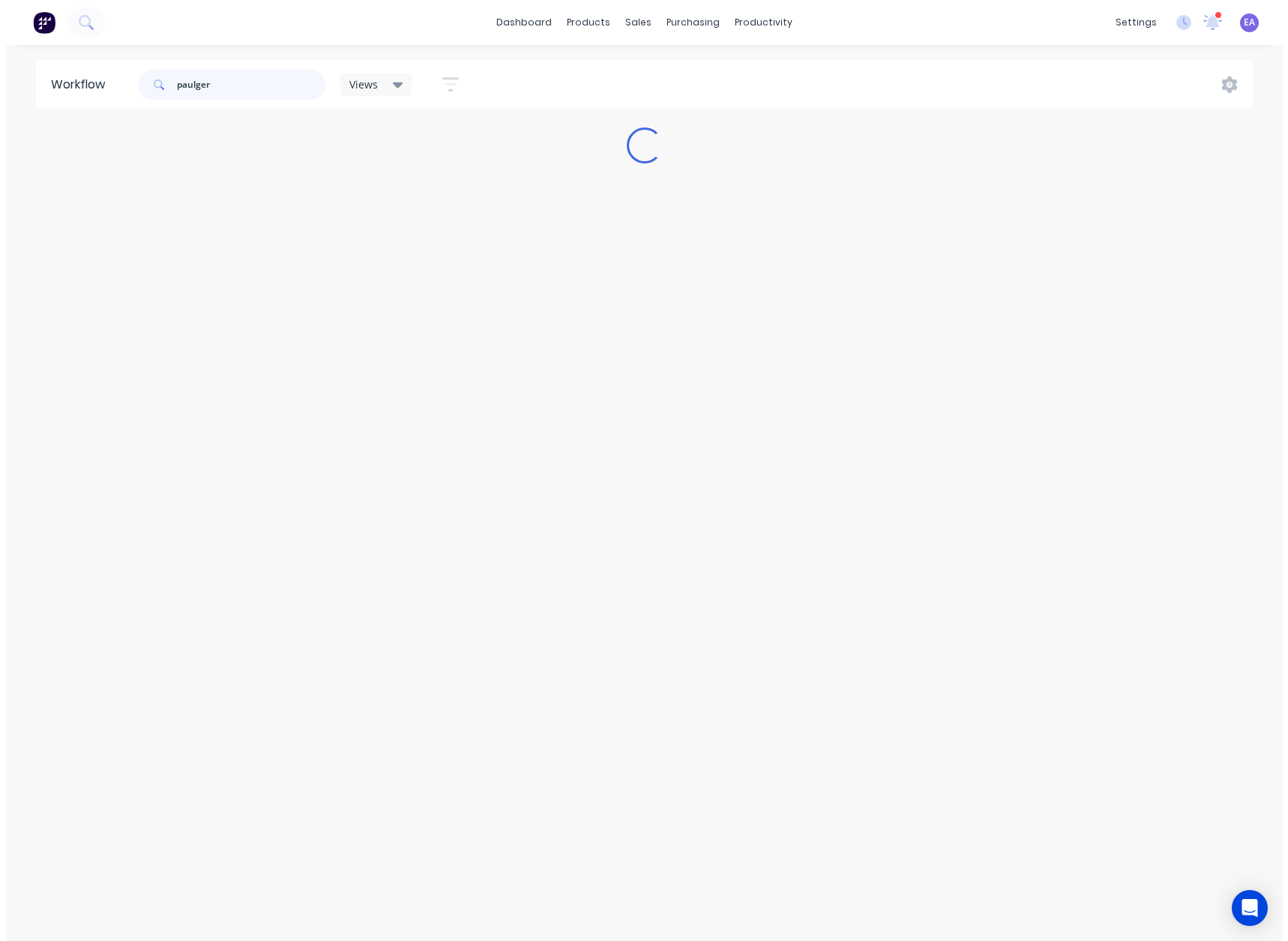
scroll to position [0, 0]
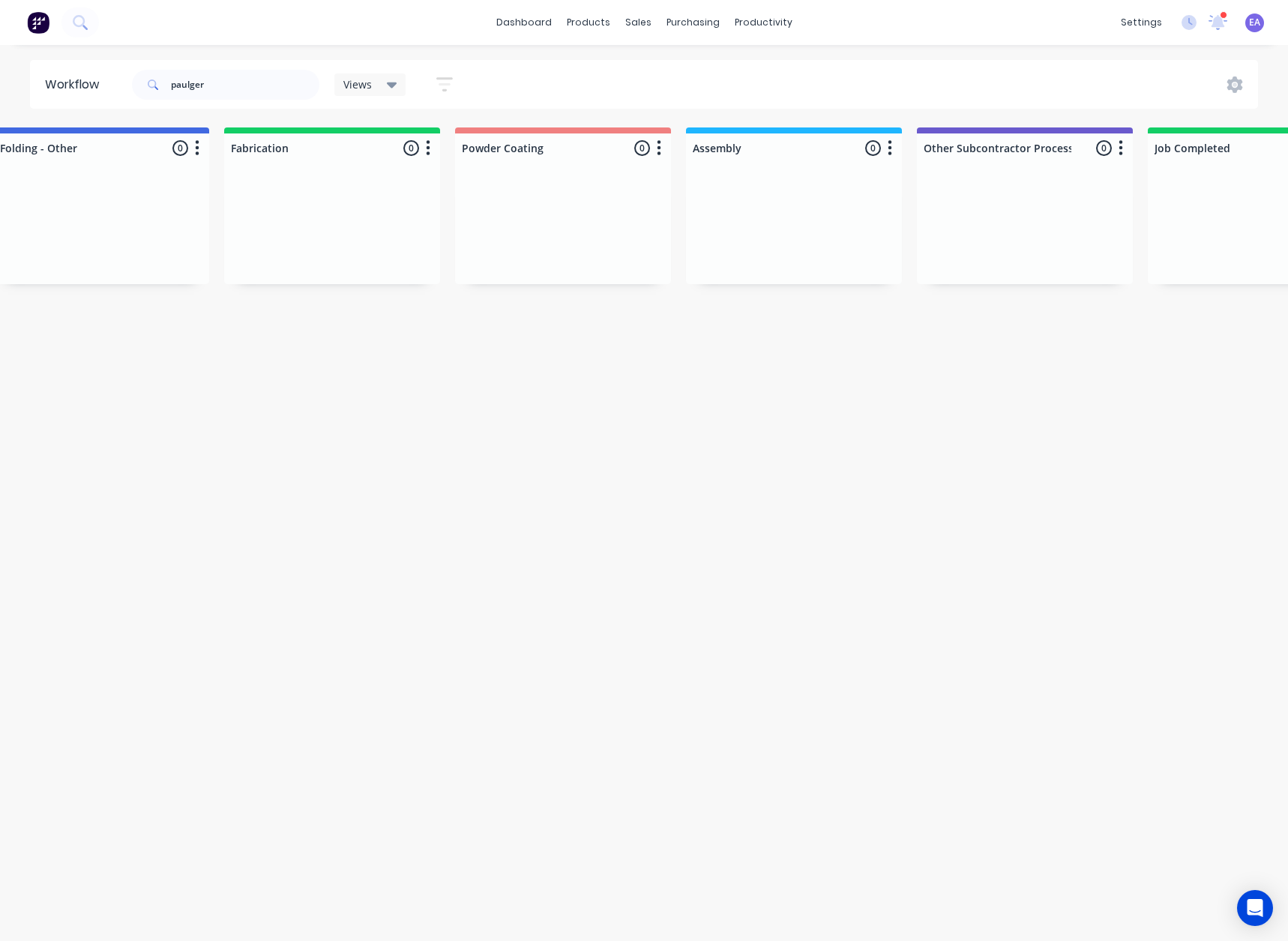
drag, startPoint x: 559, startPoint y: 328, endPoint x: 653, endPoint y: 337, distance: 94.4
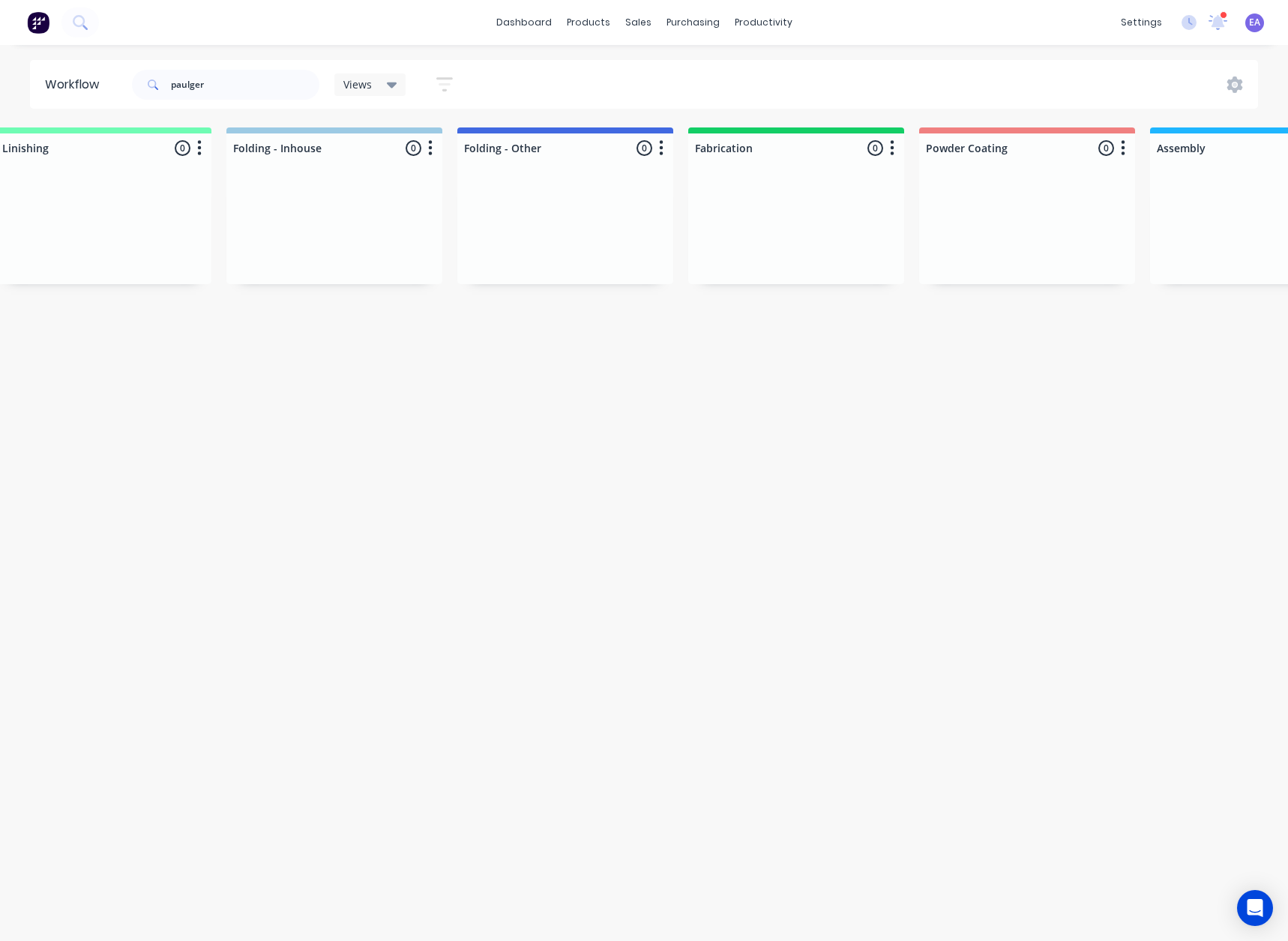
drag, startPoint x: 475, startPoint y: 366, endPoint x: 339, endPoint y: 408, distance: 142.3
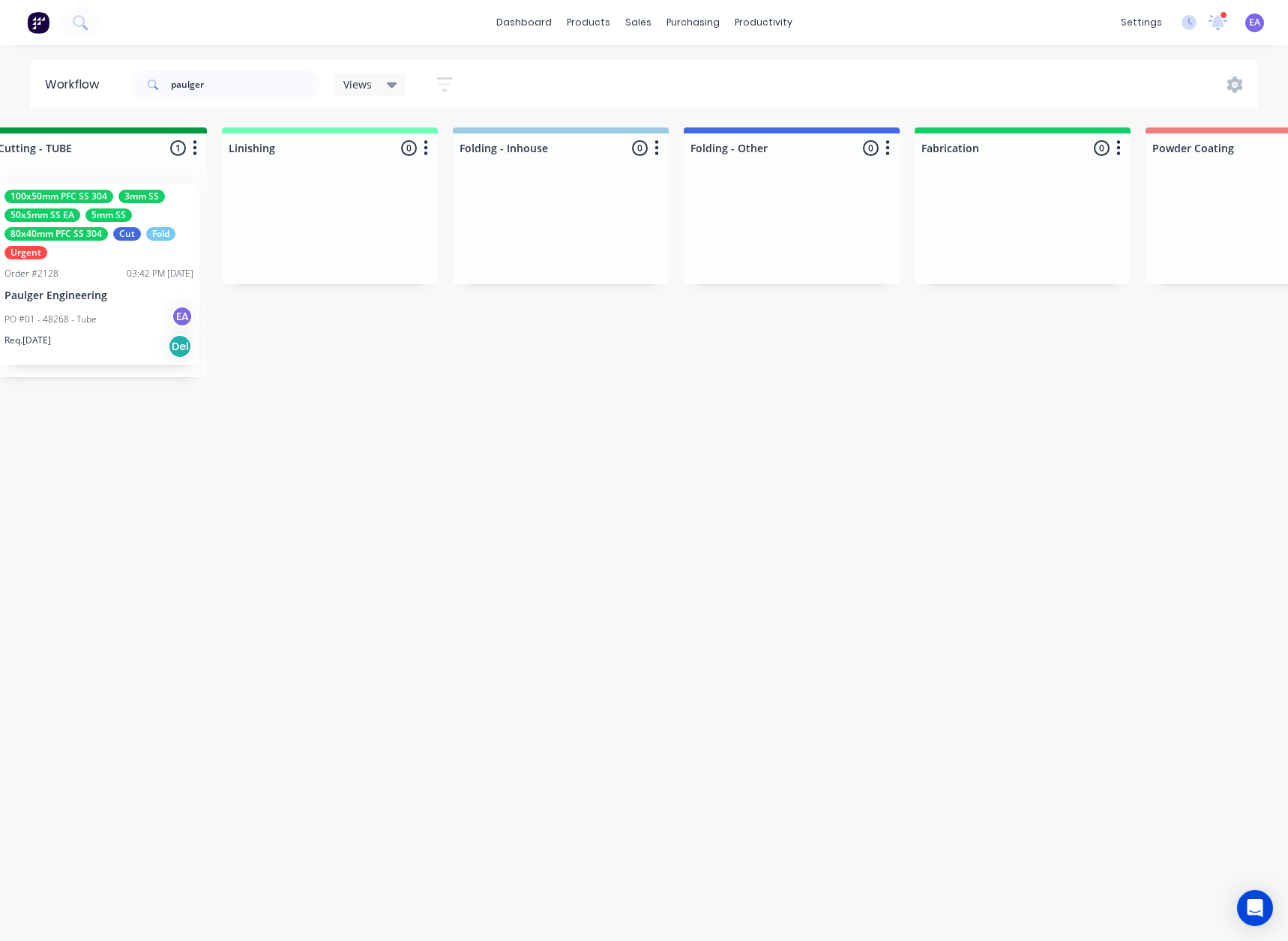
scroll to position [0, 2950]
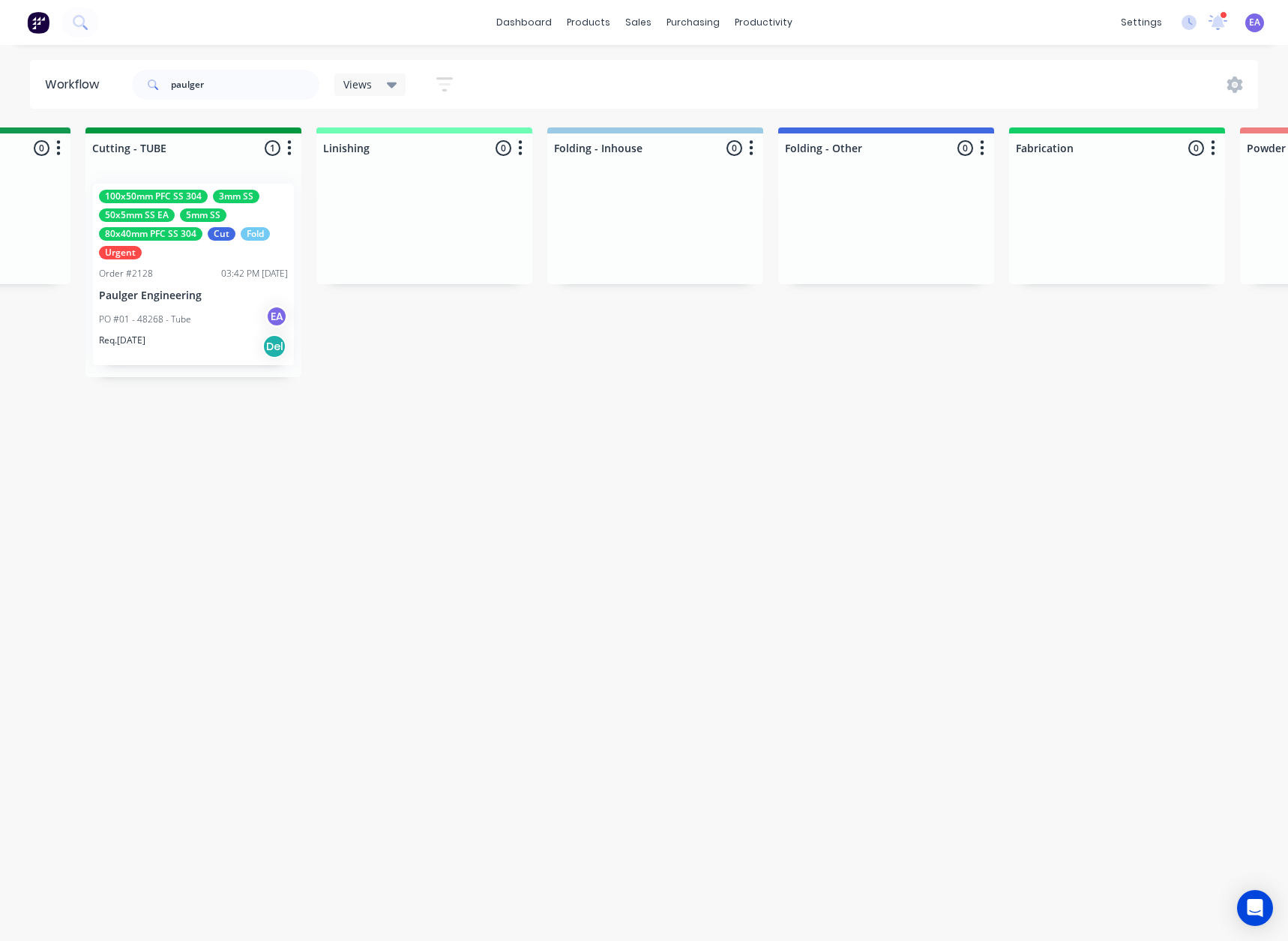
click at [198, 256] on div "100x50mm PFC SS 304 3mm SS 50x5mm SS EA 5mm SS 80x40mm PFC SS 304 Cut Fold Urge…" at bounding box center [193, 225] width 189 height 70
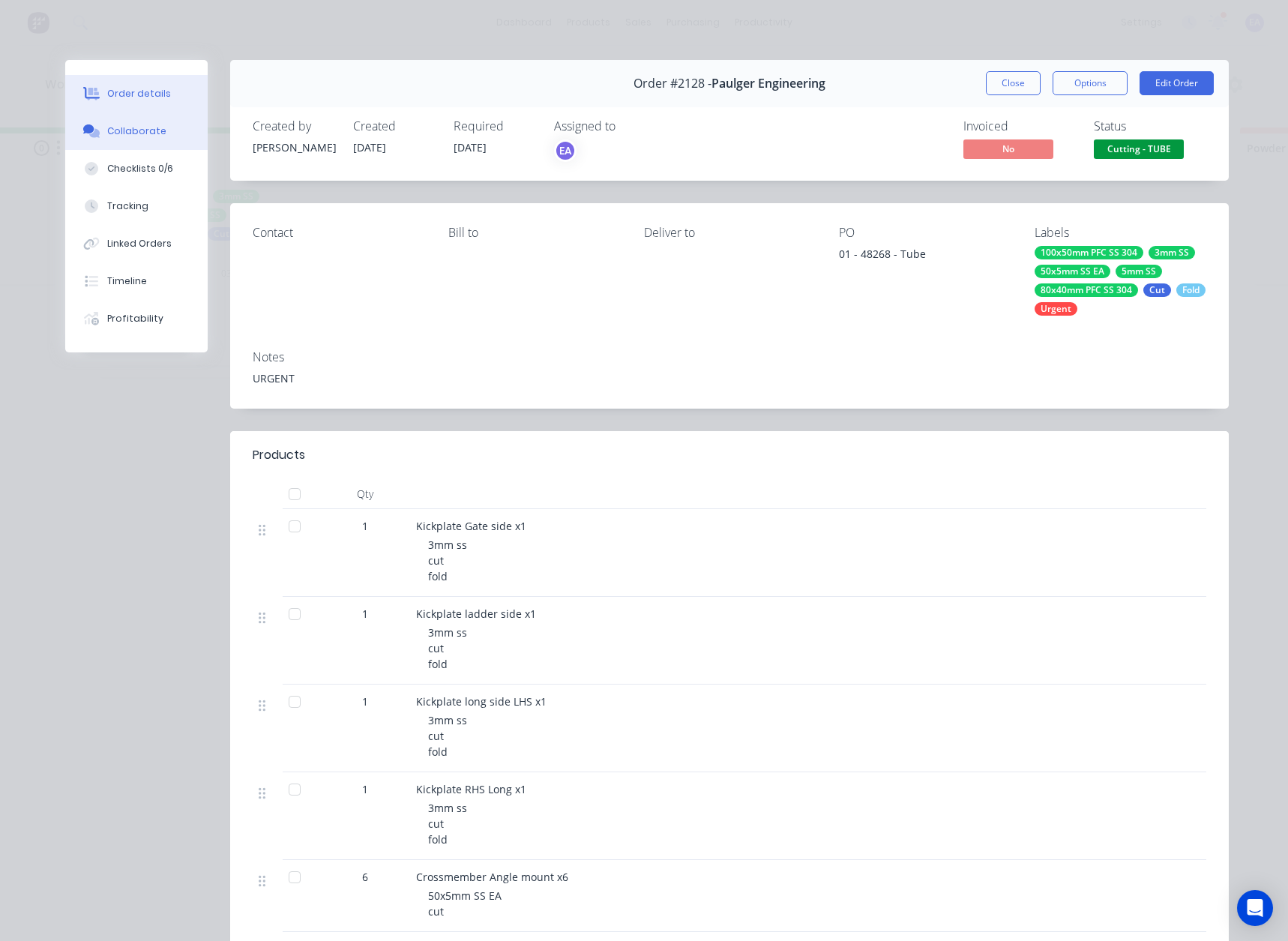
click at [116, 130] on div "Collaborate" at bounding box center [137, 132] width 59 height 14
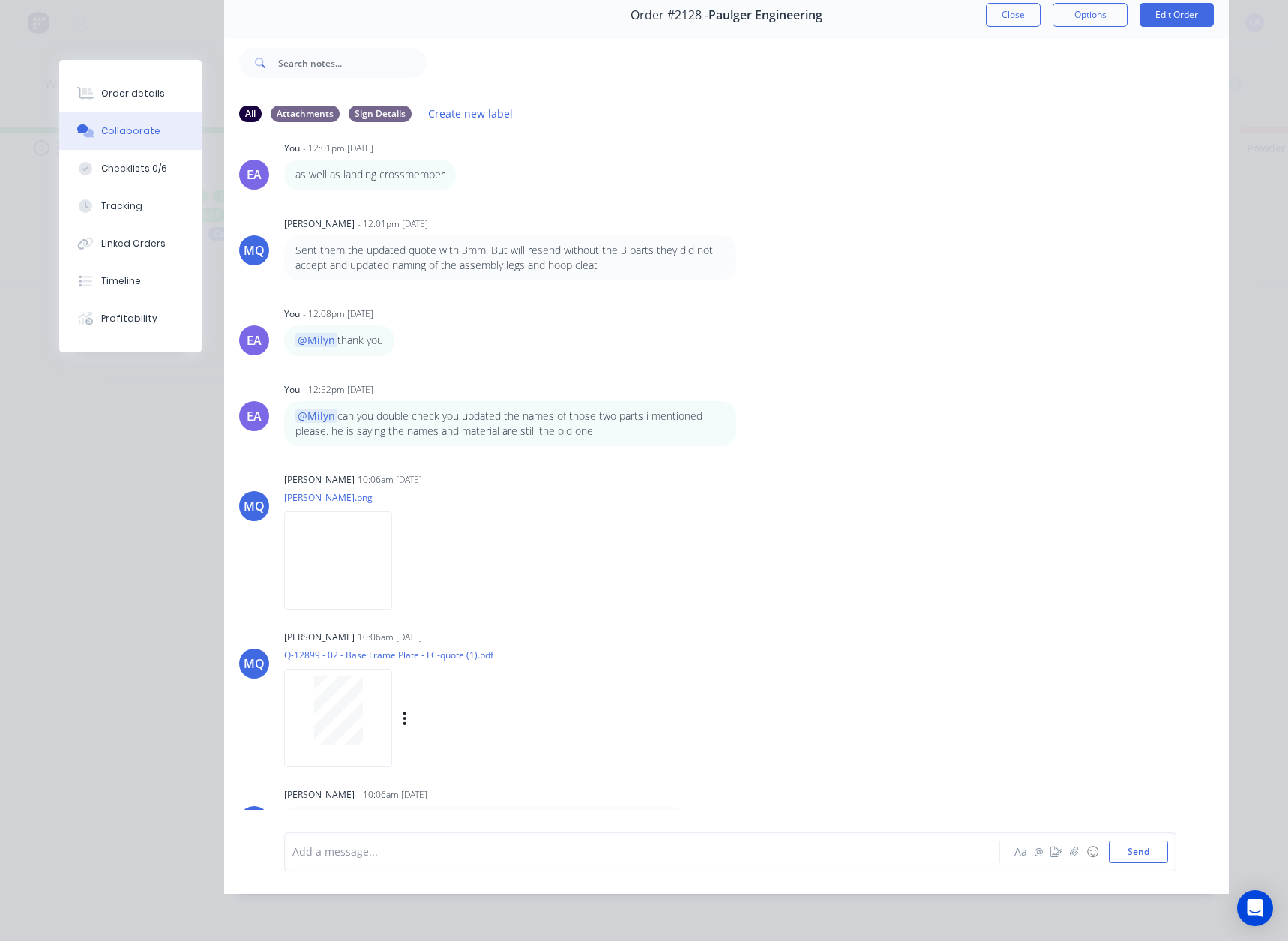
scroll to position [79, 0]
click at [378, 527] on img at bounding box center [338, 560] width 108 height 98
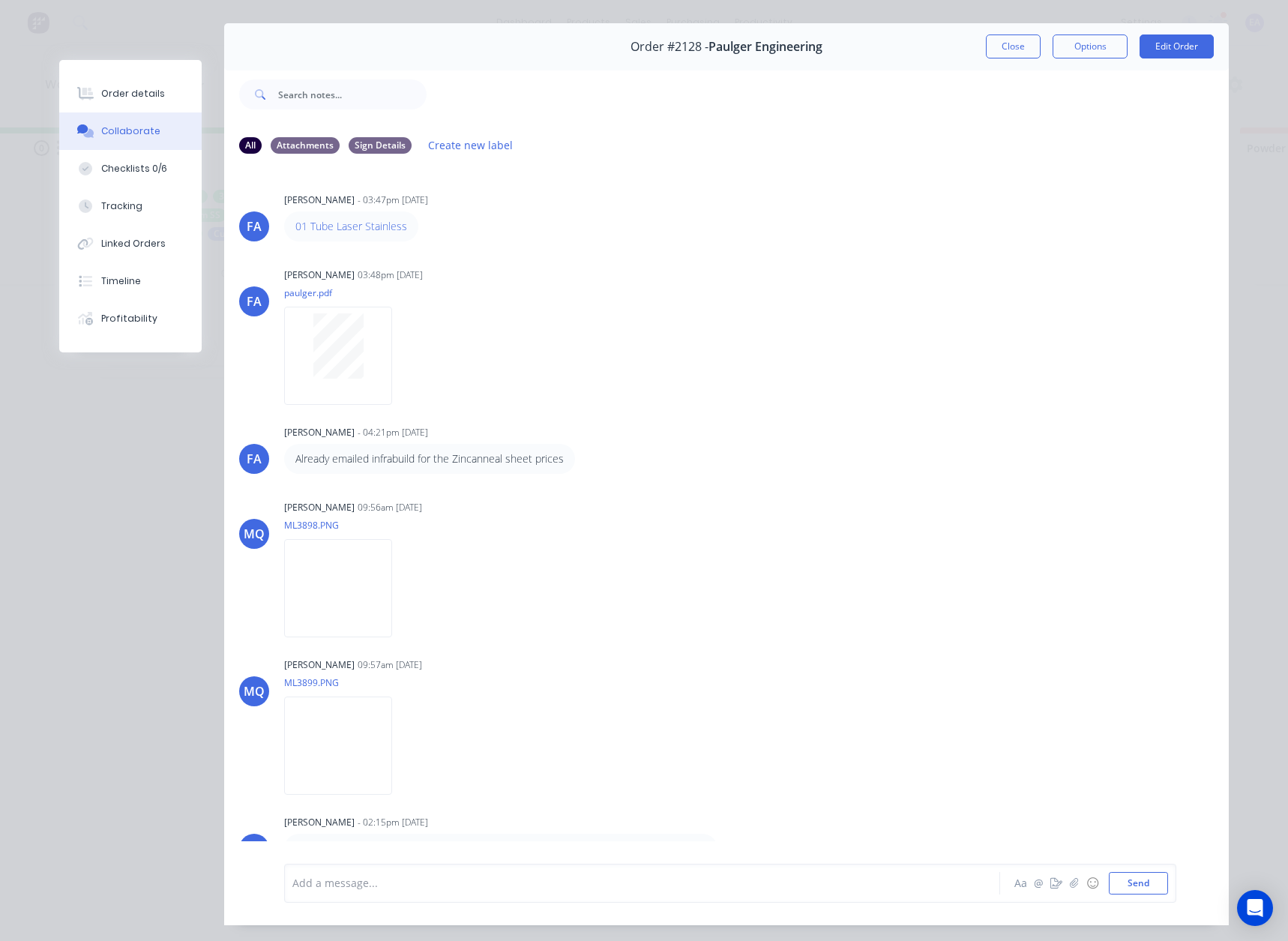
scroll to position [0, 0]
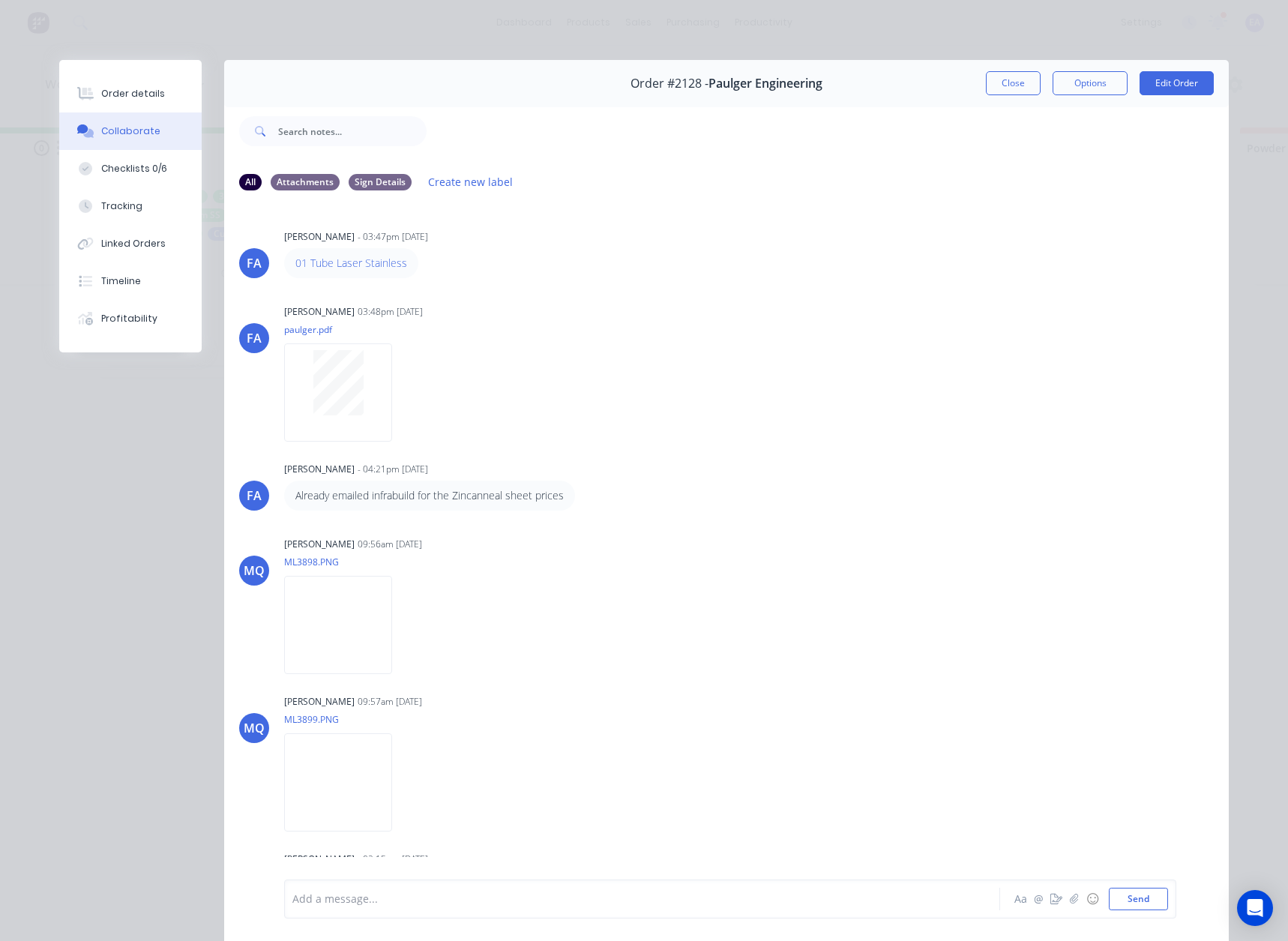
drag, startPoint x: 995, startPoint y: 92, endPoint x: 751, endPoint y: 549, distance: 518.1
click at [995, 92] on button "Close" at bounding box center [1013, 83] width 55 height 24
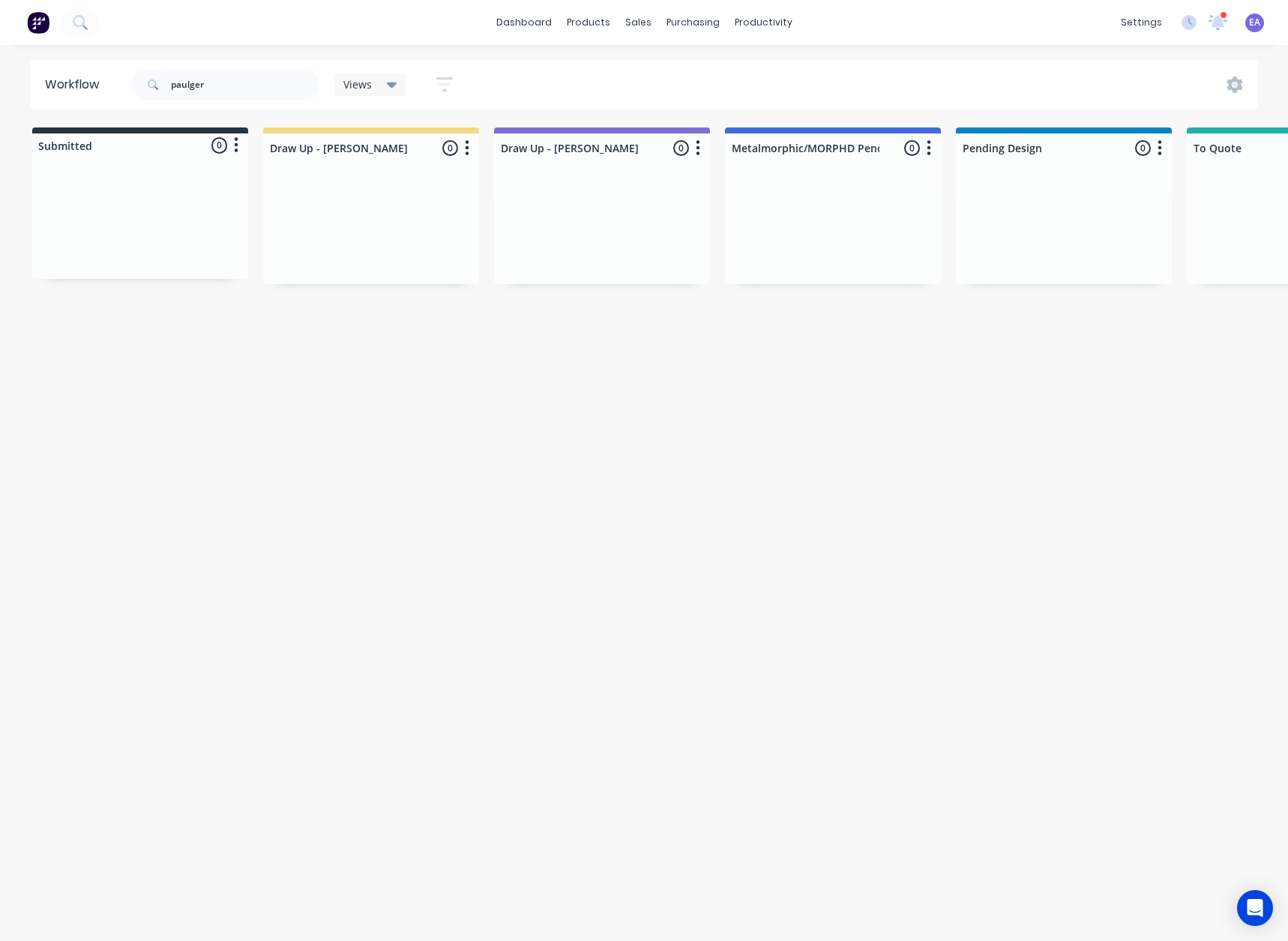
drag, startPoint x: 132, startPoint y: 653, endPoint x: 77, endPoint y: 659, distance: 55.3
drag, startPoint x: 228, startPoint y: 82, endPoint x: 2, endPoint y: 106, distance: 227.3
click at [21, 102] on div "Workflow paulger Views Save new view None (Default) edit [PERSON_NAME] edit [PE…" at bounding box center [644, 84] width 1288 height 48
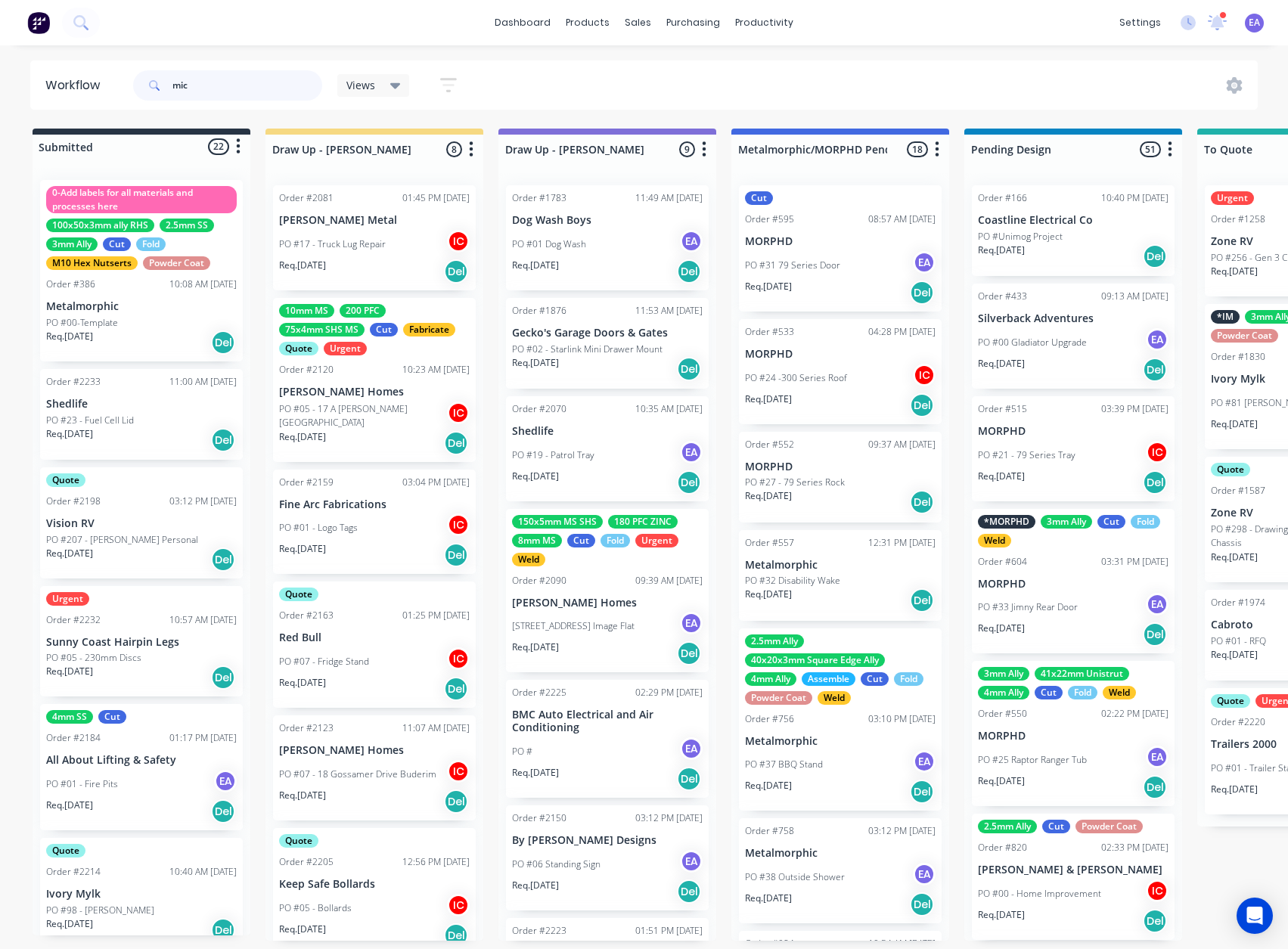
type input "mic"
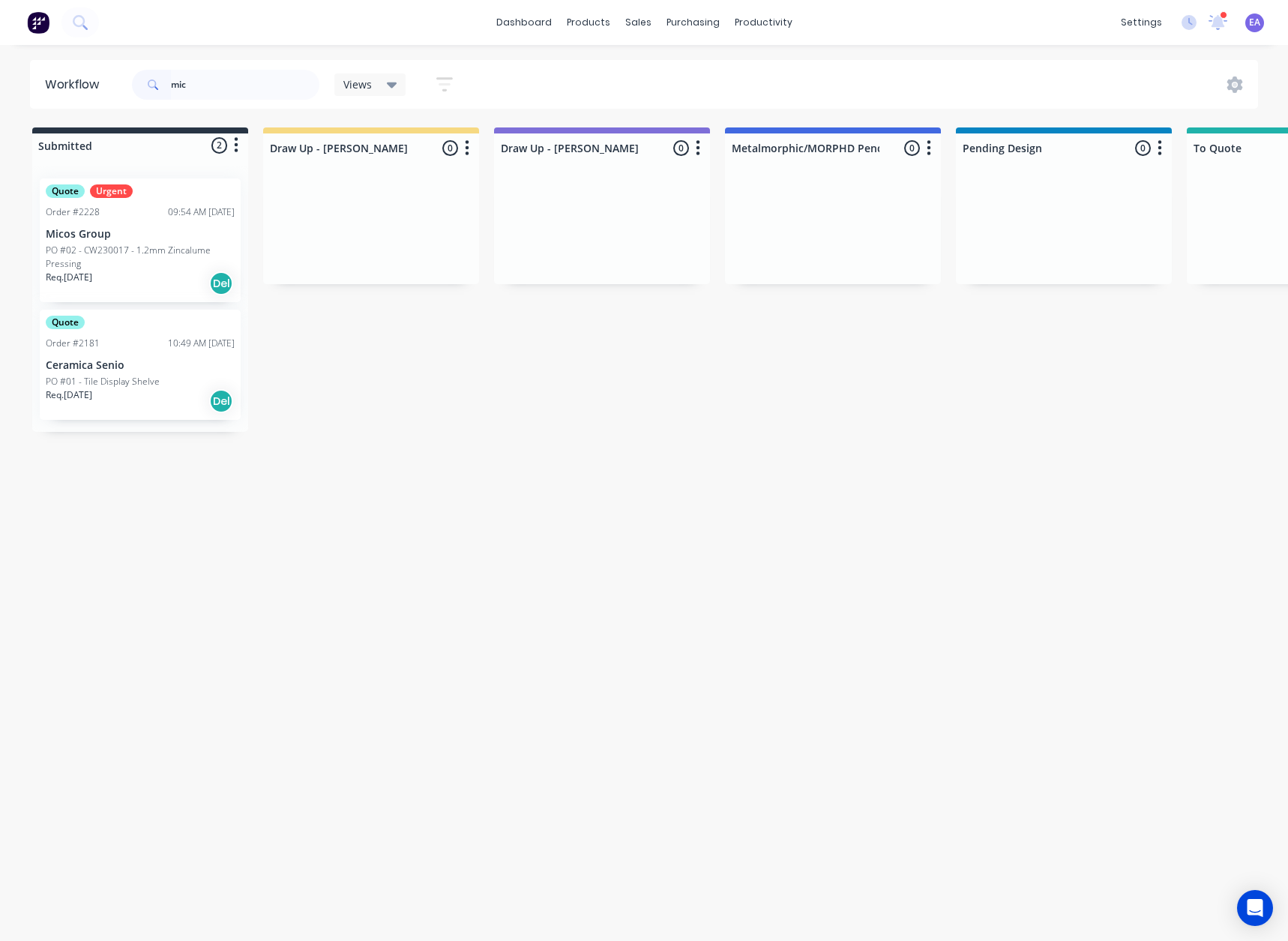
click at [188, 247] on p "PO #02 - CW230017 - 1.2mm Zincalume Pressing" at bounding box center [139, 258] width 189 height 27
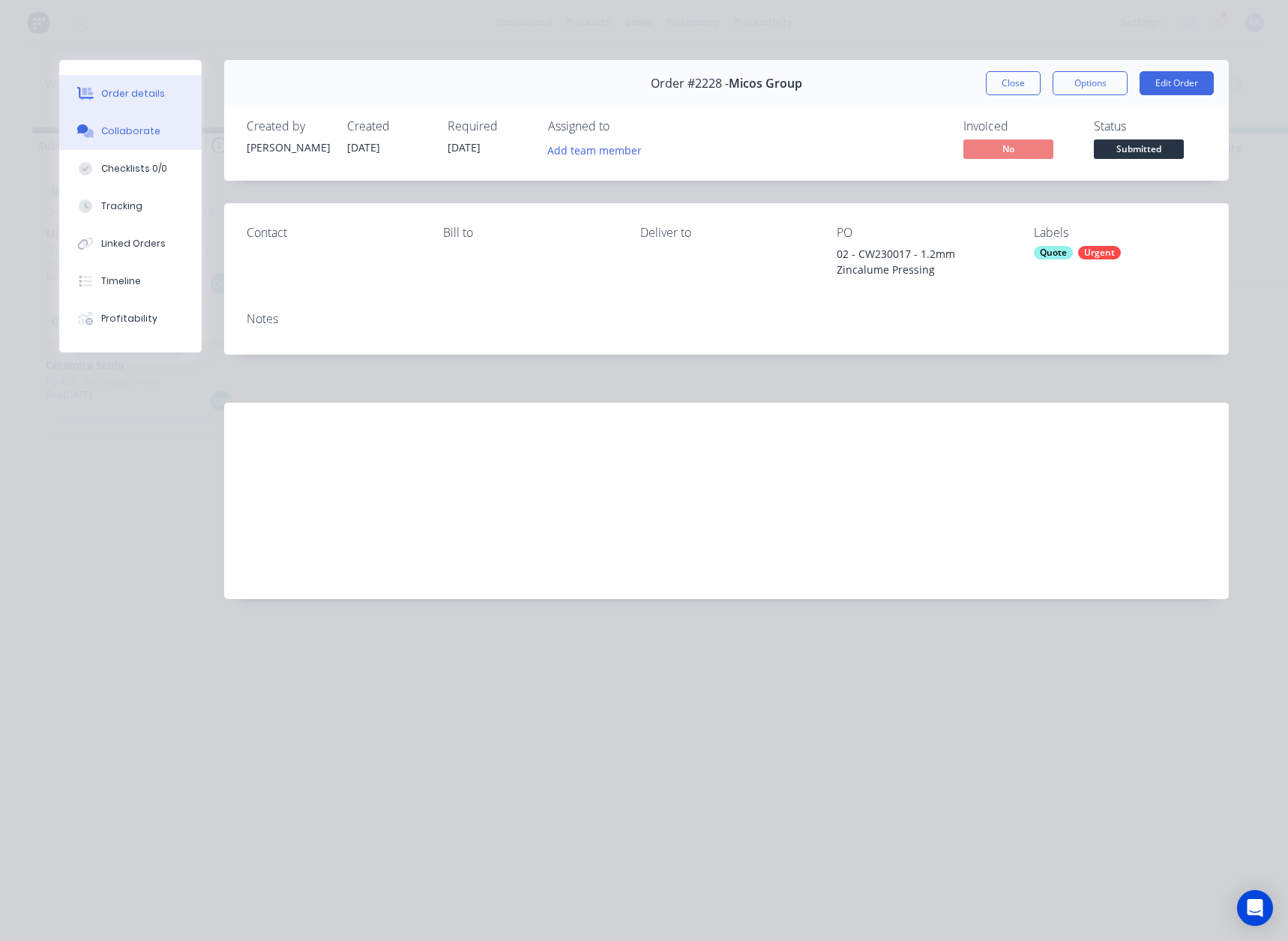
click at [130, 132] on div "Collaborate" at bounding box center [131, 132] width 59 height 14
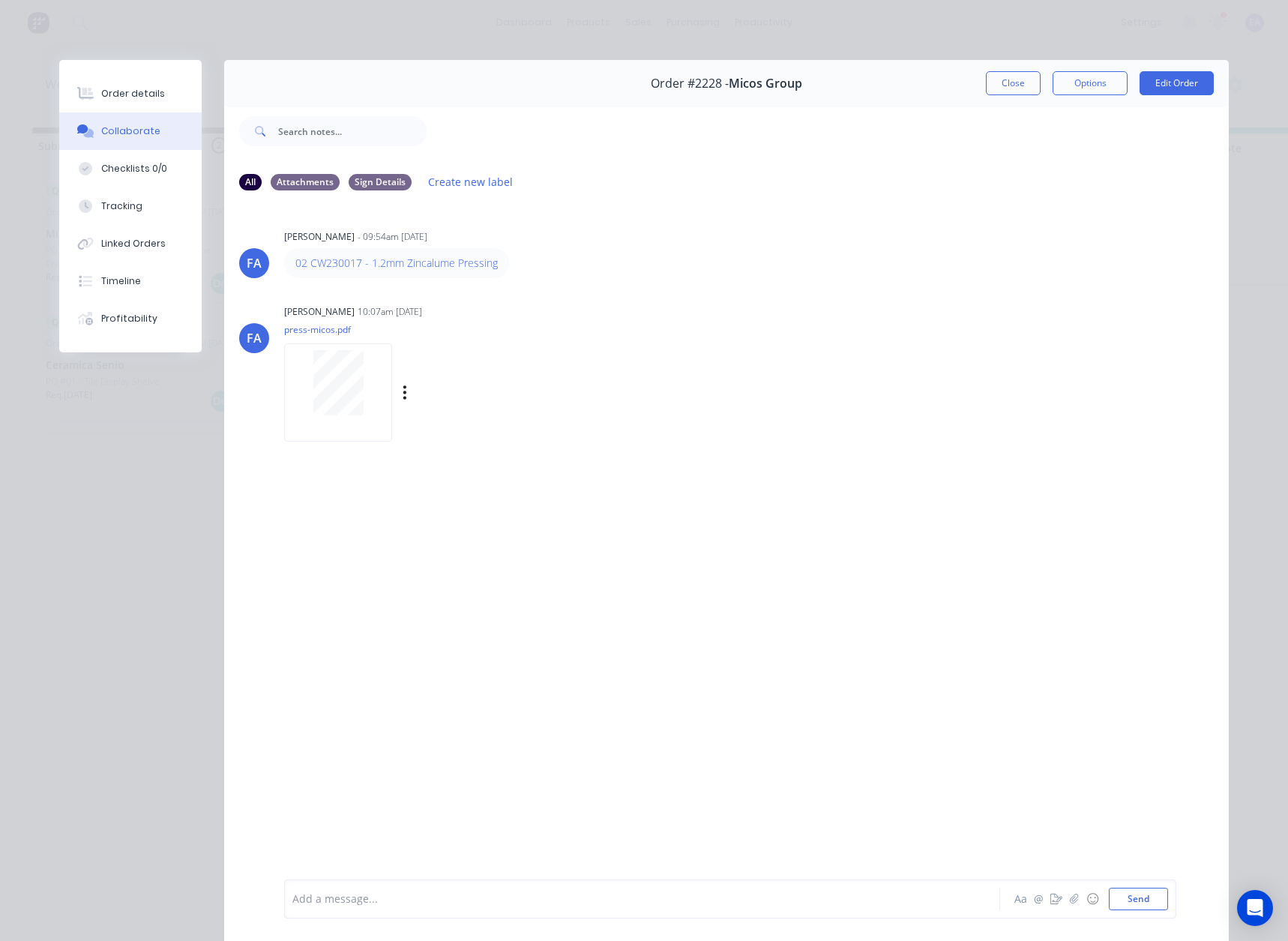
click at [291, 407] on div at bounding box center [338, 382] width 95 height 65
drag, startPoint x: 989, startPoint y: 80, endPoint x: 375, endPoint y: 307, distance: 654.6
click at [989, 80] on button "Close" at bounding box center [1013, 83] width 55 height 24
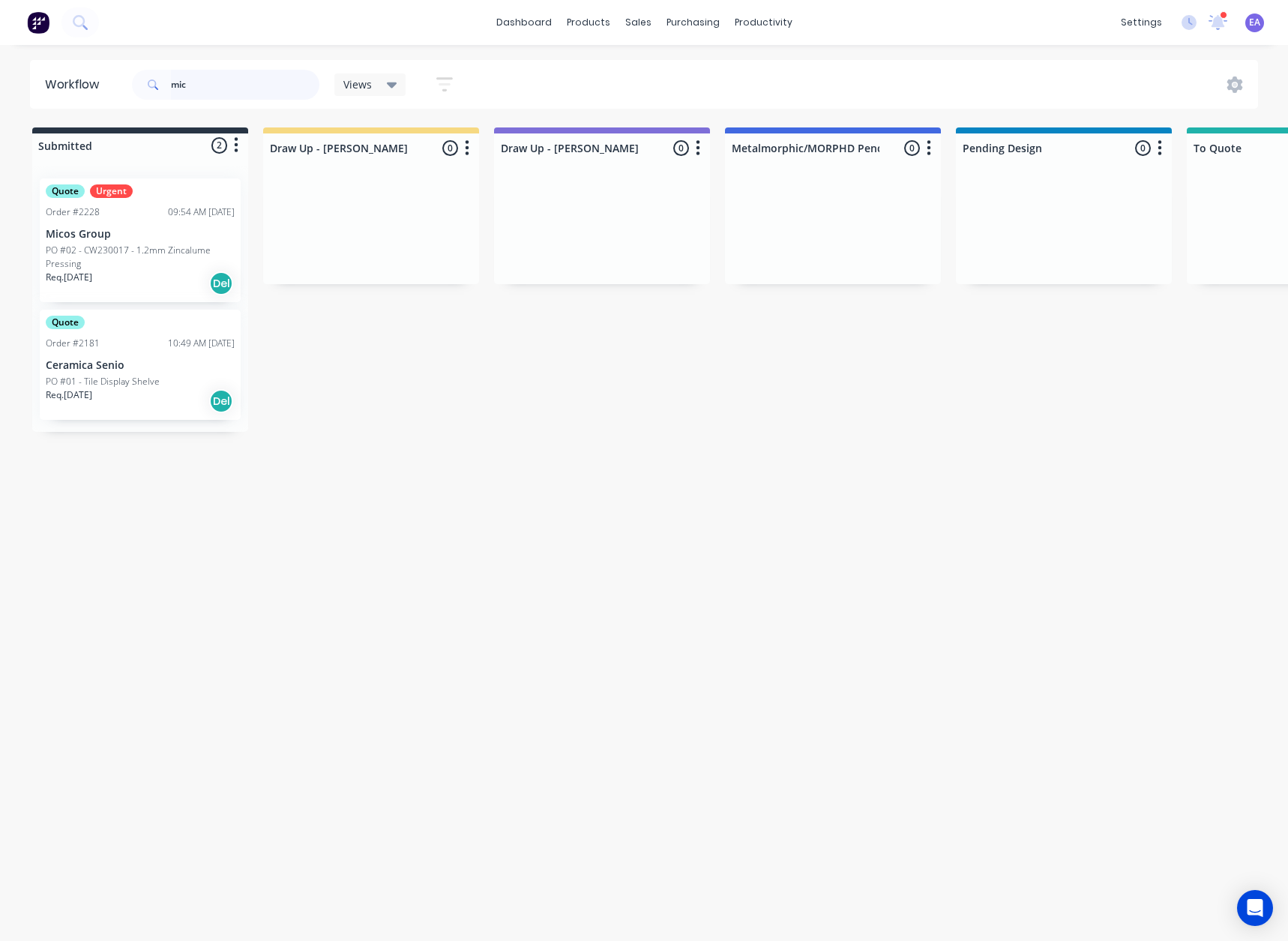
drag, startPoint x: 210, startPoint y: 95, endPoint x: 58, endPoint y: 95, distance: 152.0
click at [58, 95] on header "Workflow mic Views Save new view None (Default) edit [PERSON_NAME] edit [PERSON…" at bounding box center [644, 84] width 1229 height 48
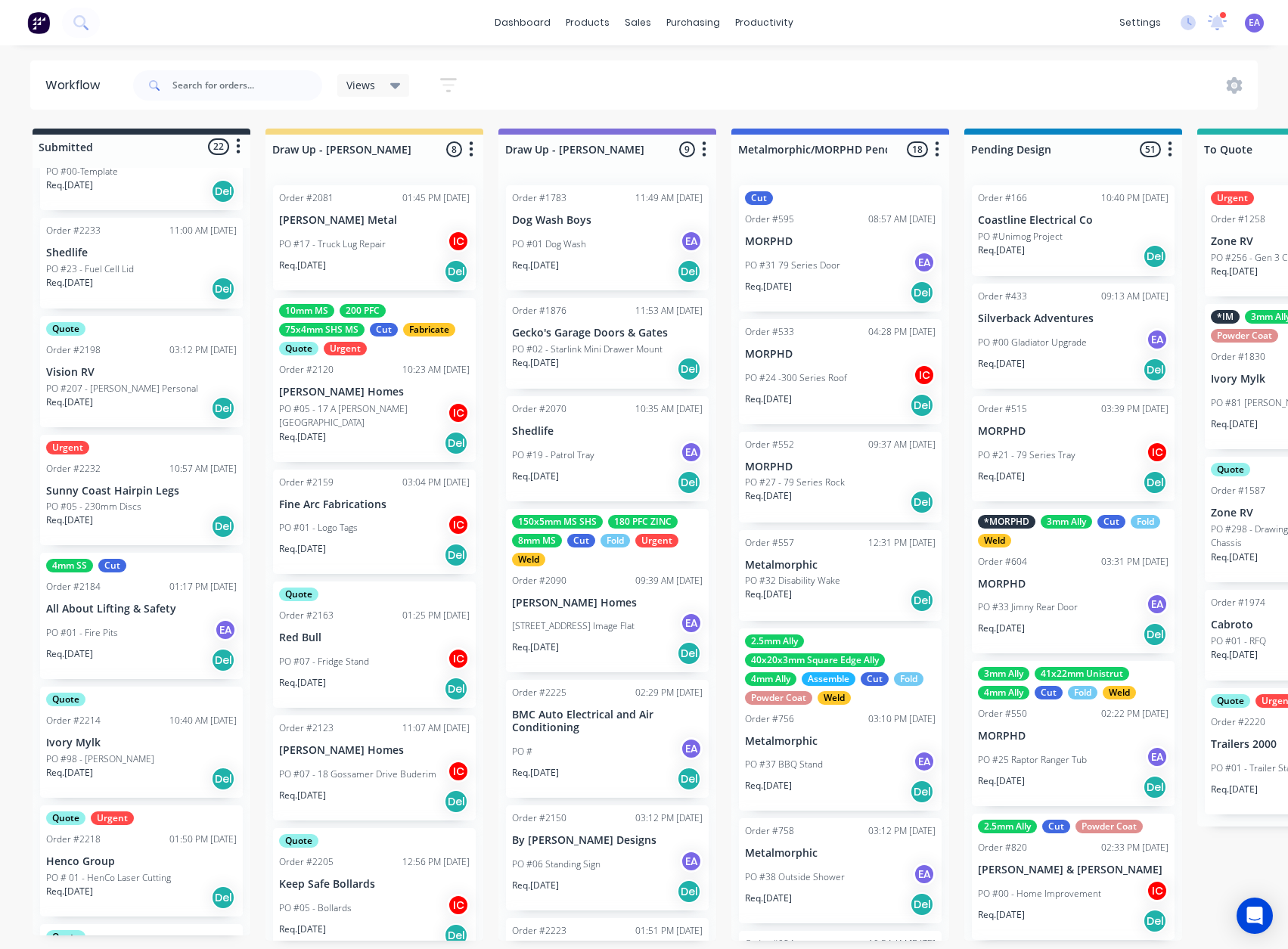
scroll to position [227, 0]
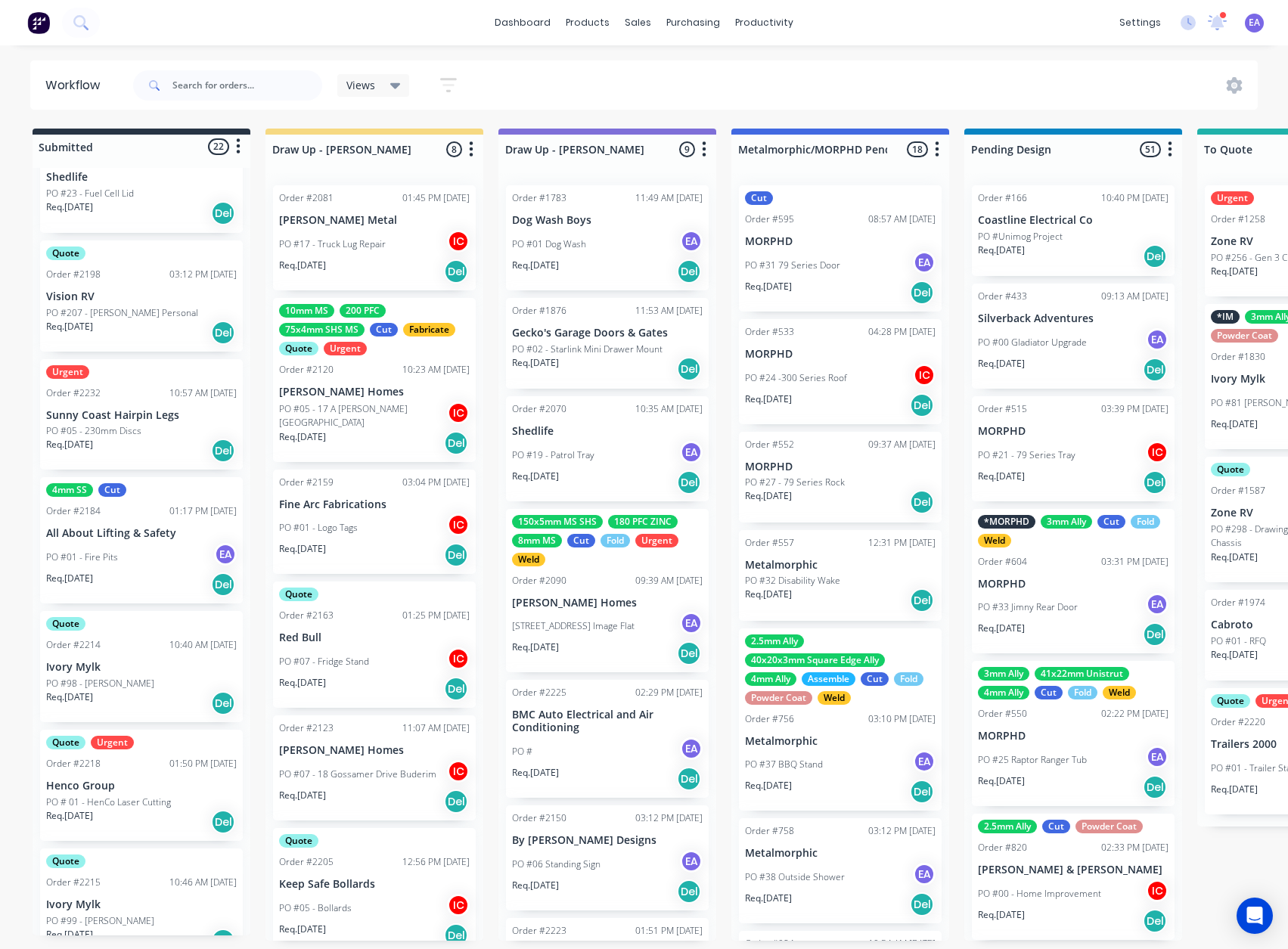
click at [152, 549] on div "PO #01 - Fire Pits EA" at bounding box center [141, 557] width 190 height 28
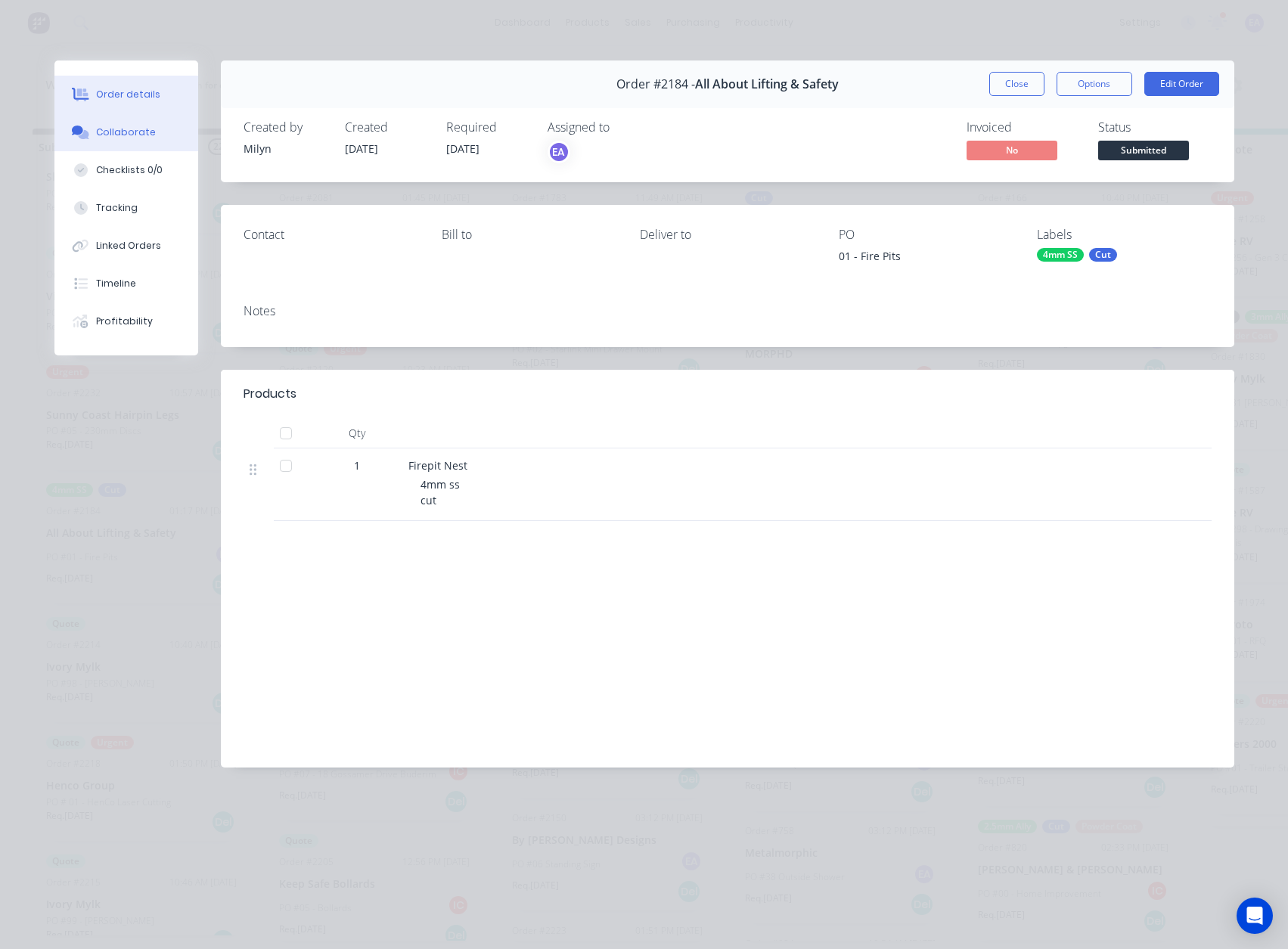
click at [117, 132] on div "Collaborate" at bounding box center [125, 133] width 60 height 14
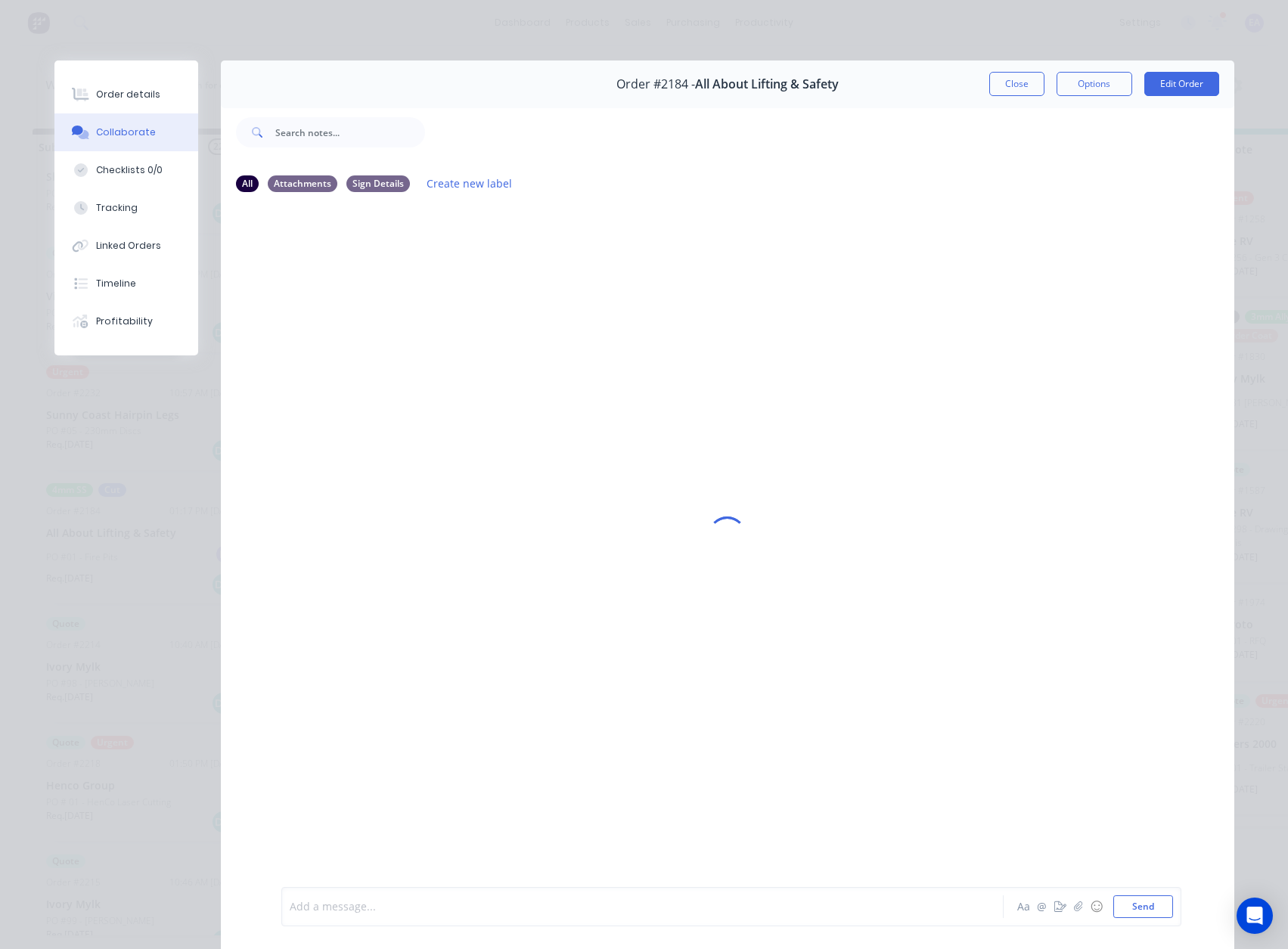
click at [357, 903] on div at bounding box center [621, 907] width 662 height 16
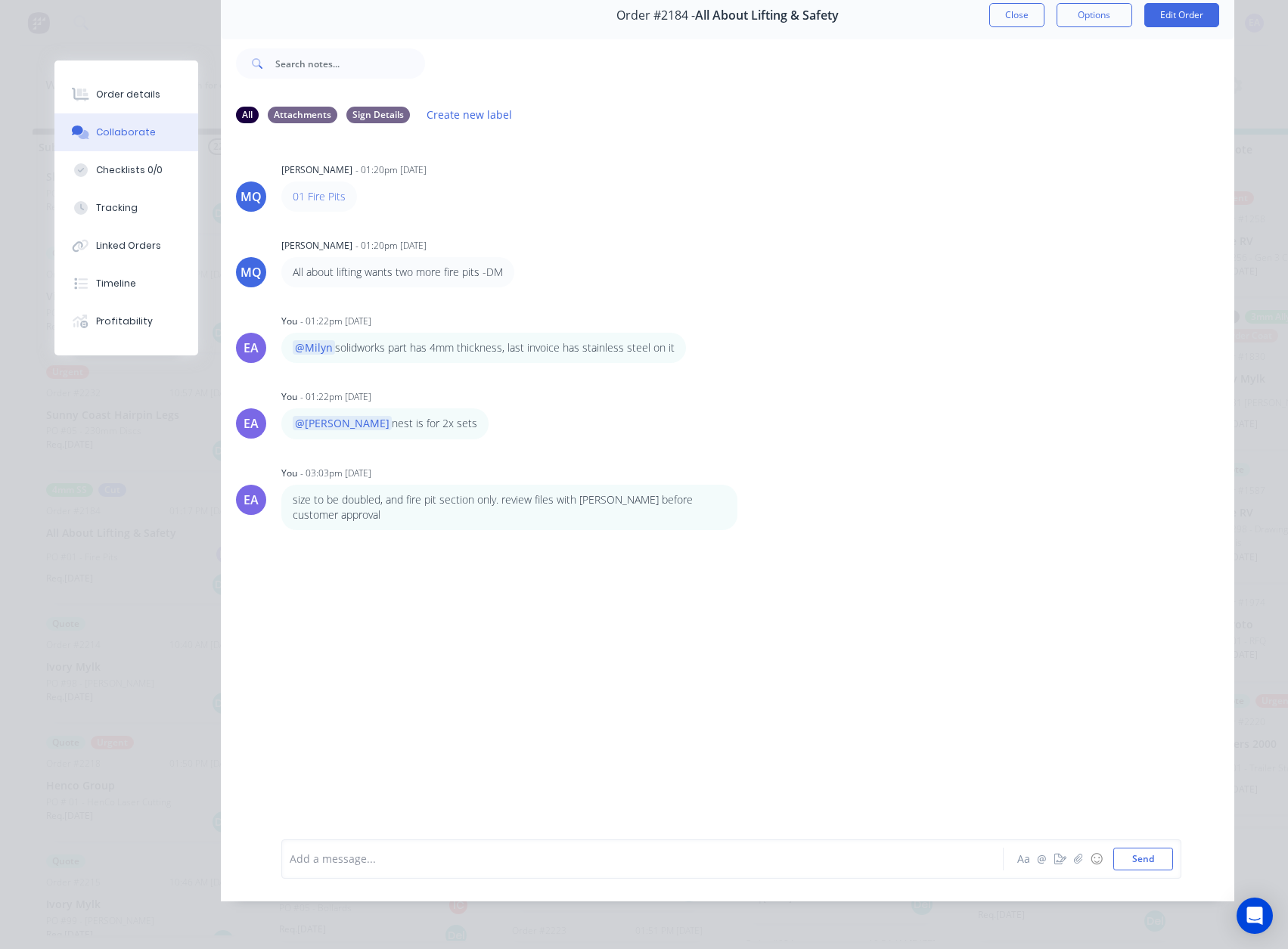
scroll to position [0, 0]
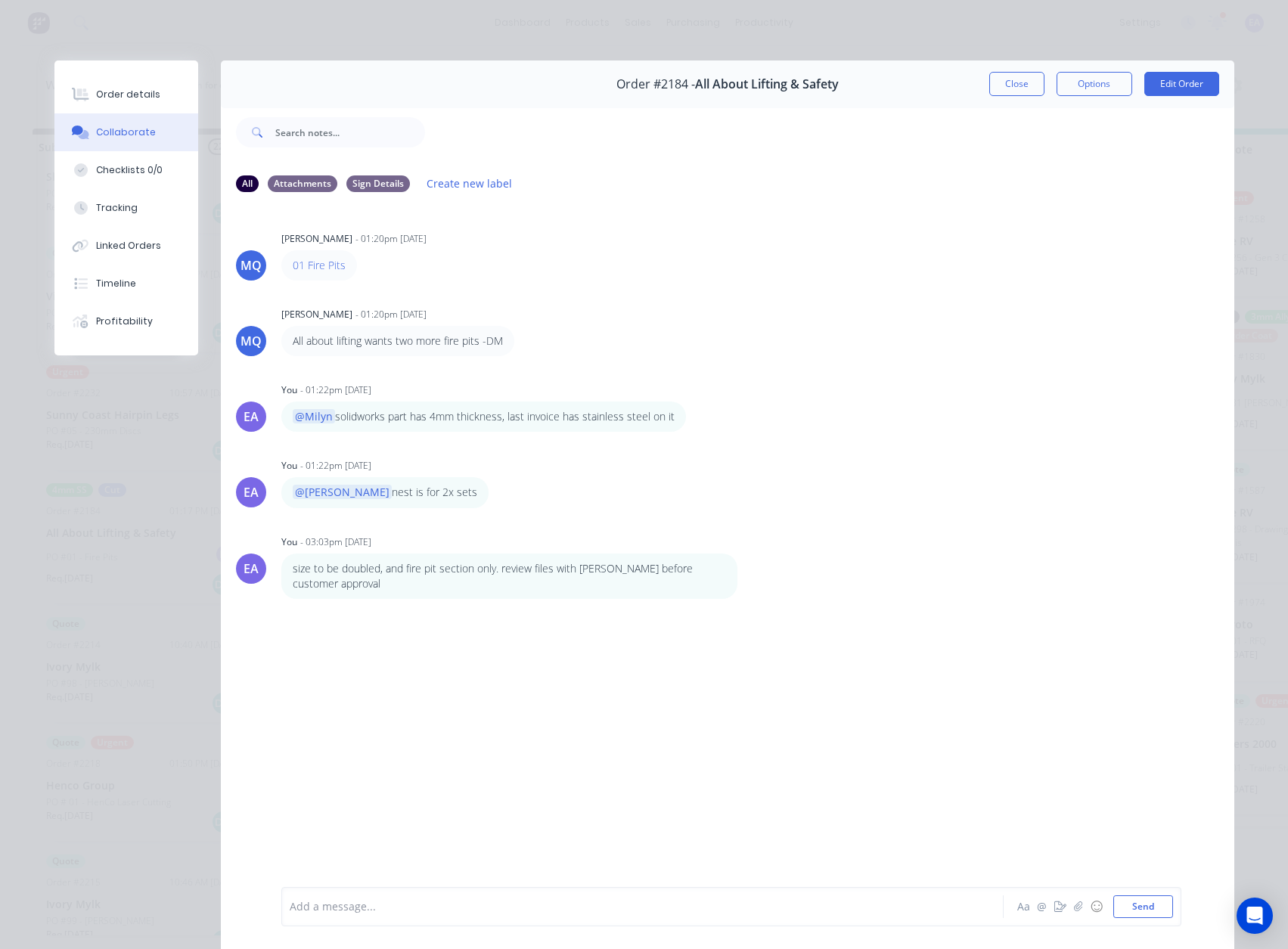
click at [1005, 88] on button "Close" at bounding box center [1017, 84] width 56 height 24
